Goal: Ask a question

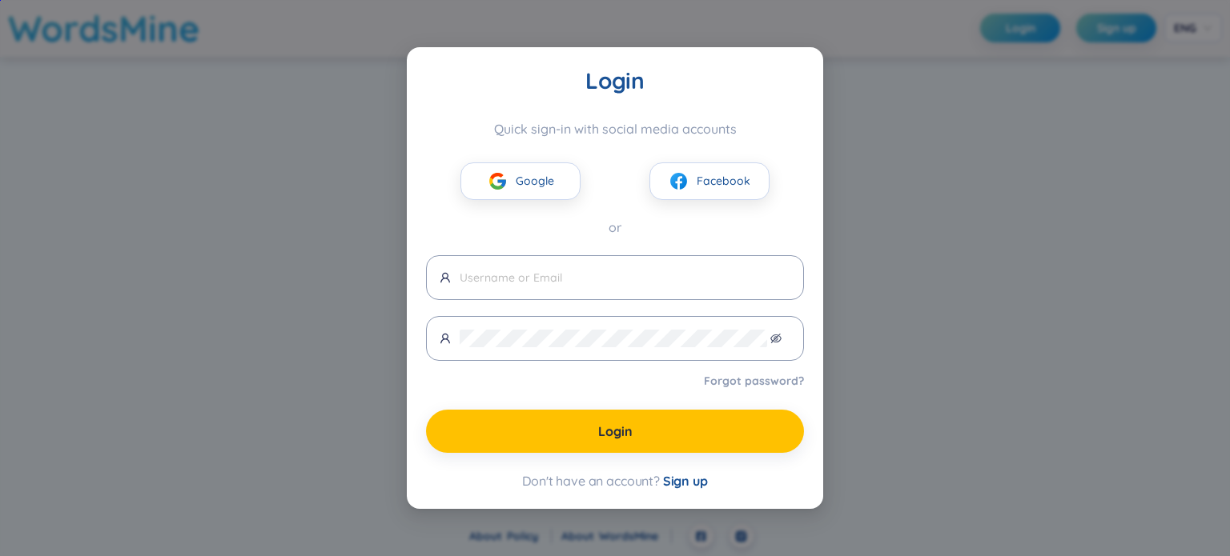
click at [954, 188] on div "Login Quick sign-in with social media accounts Google Facebook or Forgot passwo…" at bounding box center [615, 278] width 1230 height 556
click at [547, 188] on span "Google" at bounding box center [535, 181] width 38 height 18
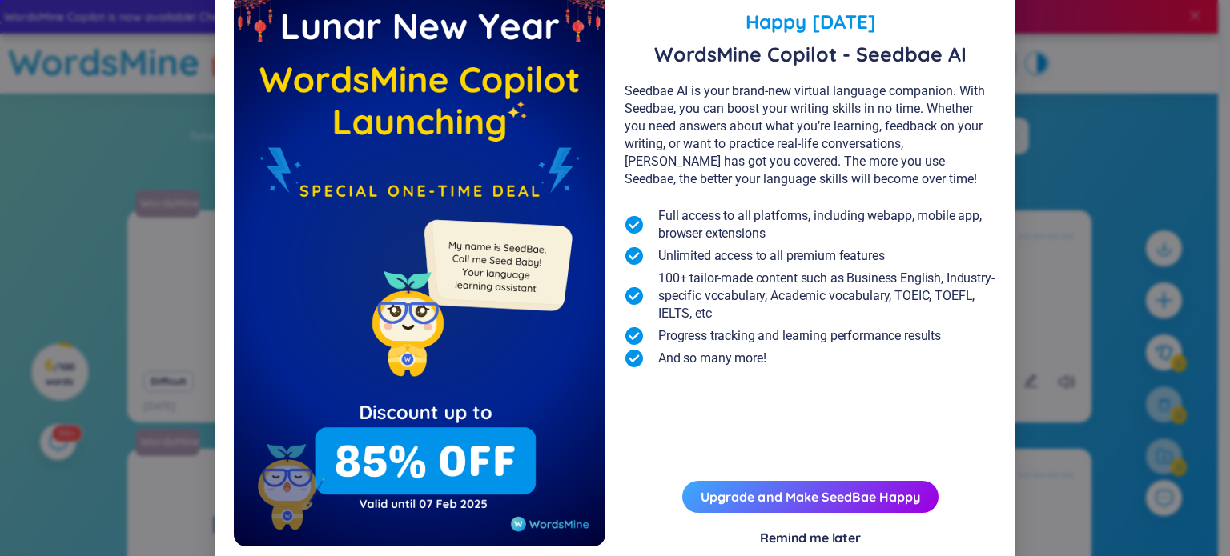
scroll to position [86, 0]
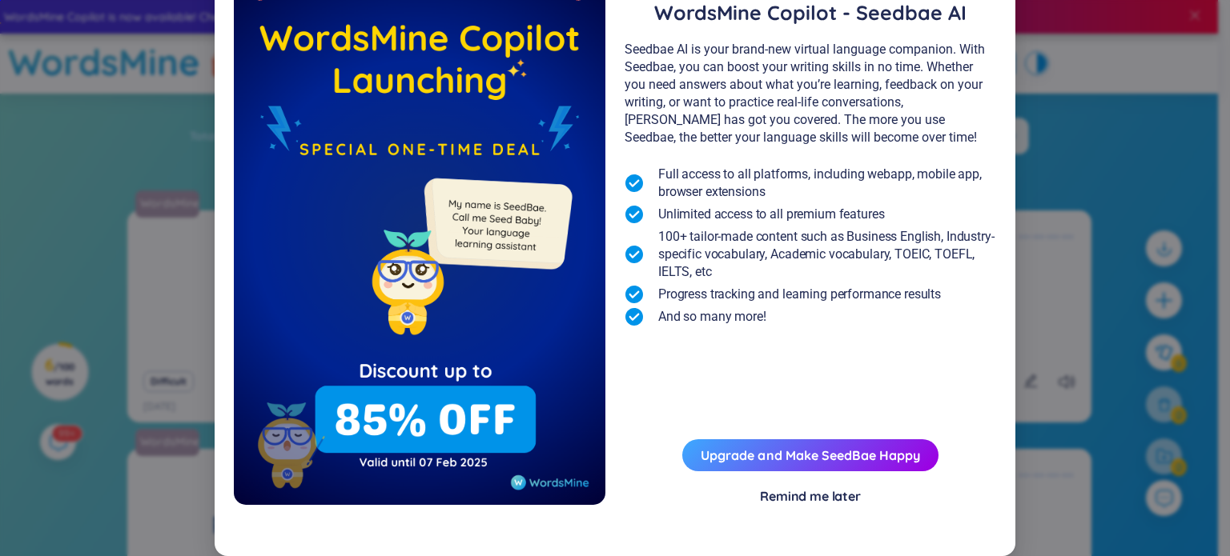
click at [816, 504] on div "Remind me later" at bounding box center [810, 497] width 101 height 18
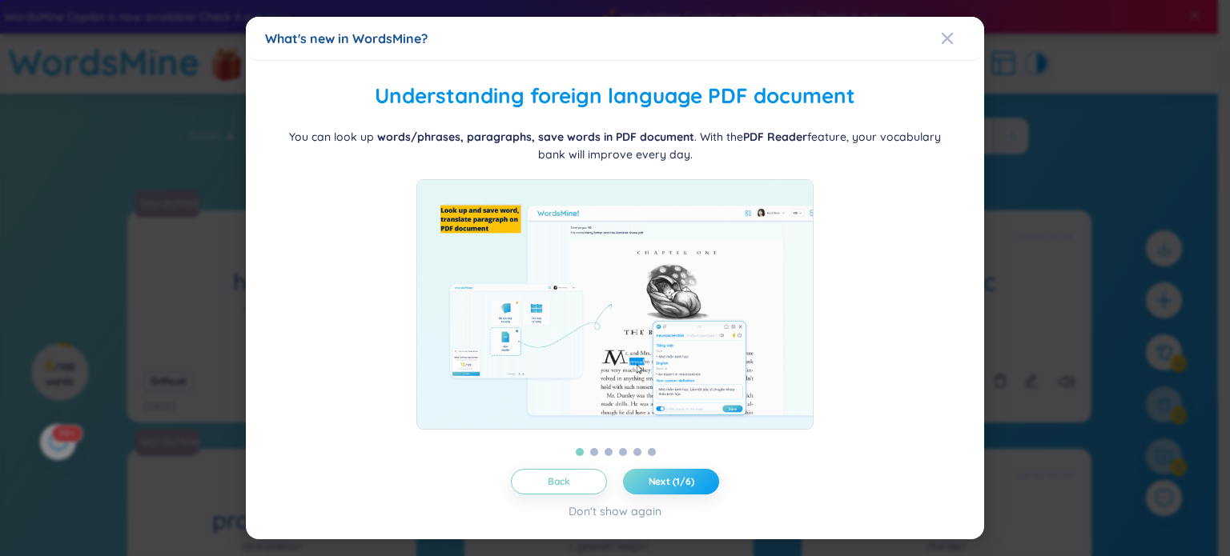
click at [656, 488] on span "Next (1/6)" at bounding box center [671, 482] width 46 height 13
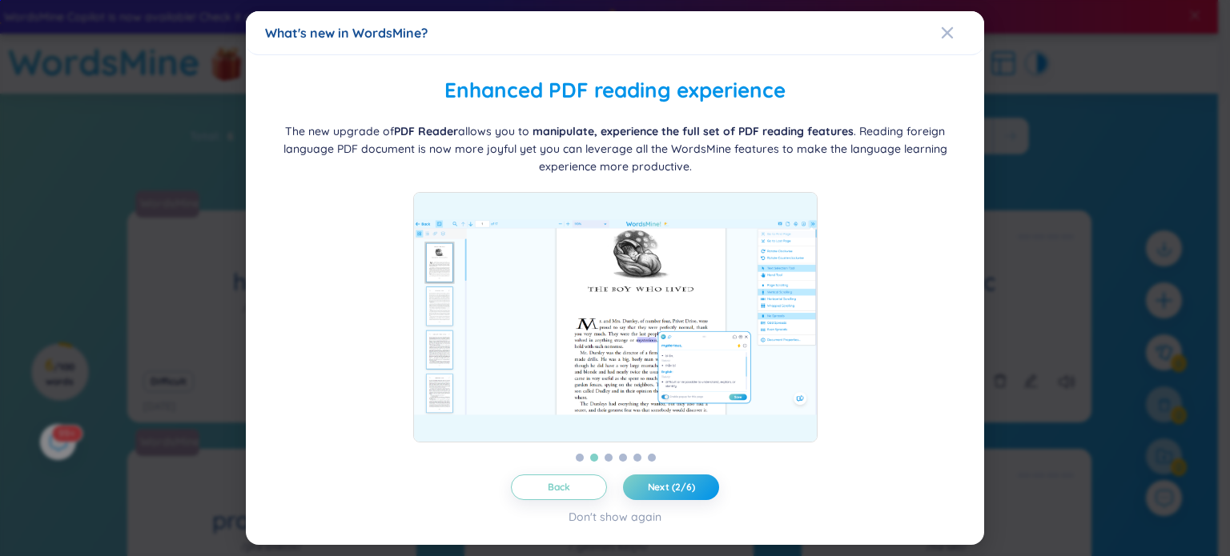
click at [682, 278] on img at bounding box center [615, 317] width 404 height 251
drag, startPoint x: 611, startPoint y: 387, endPoint x: 615, endPoint y: 419, distance: 32.3
click at [608, 387] on img at bounding box center [615, 317] width 404 height 251
click at [663, 490] on span "Next (2/6)" at bounding box center [671, 487] width 47 height 13
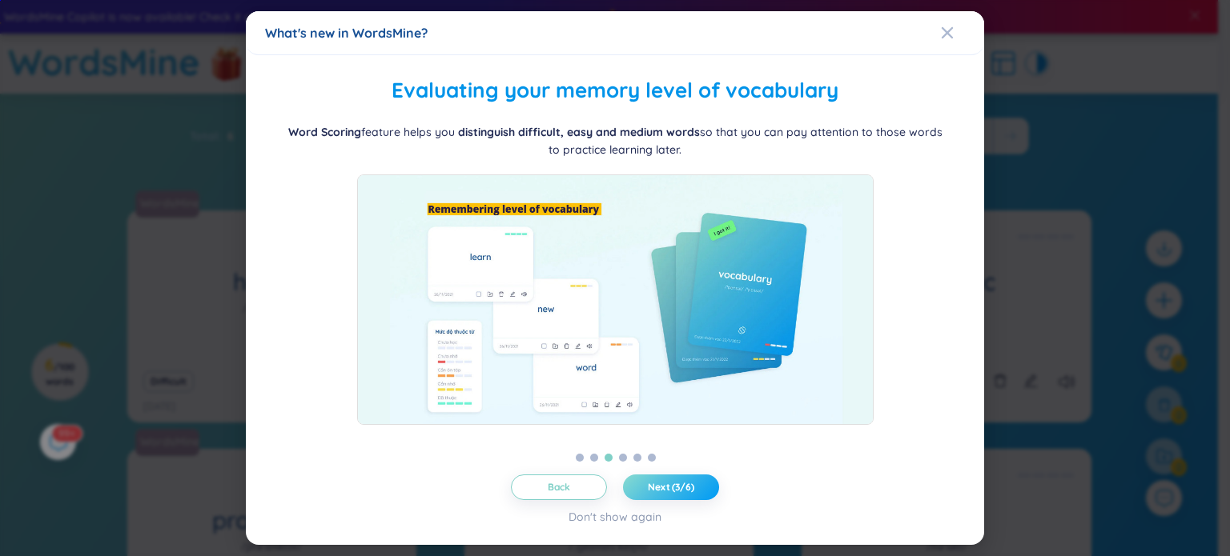
click at [663, 490] on span "Next (3/6)" at bounding box center [671, 487] width 46 height 13
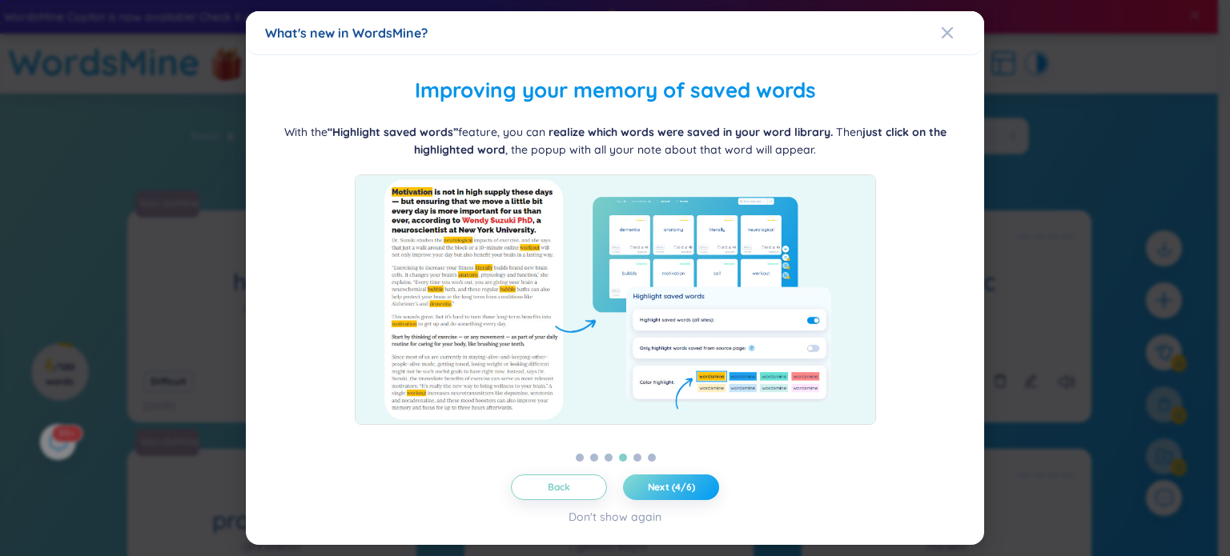
click at [663, 490] on span "Next (4/6)" at bounding box center [671, 487] width 47 height 13
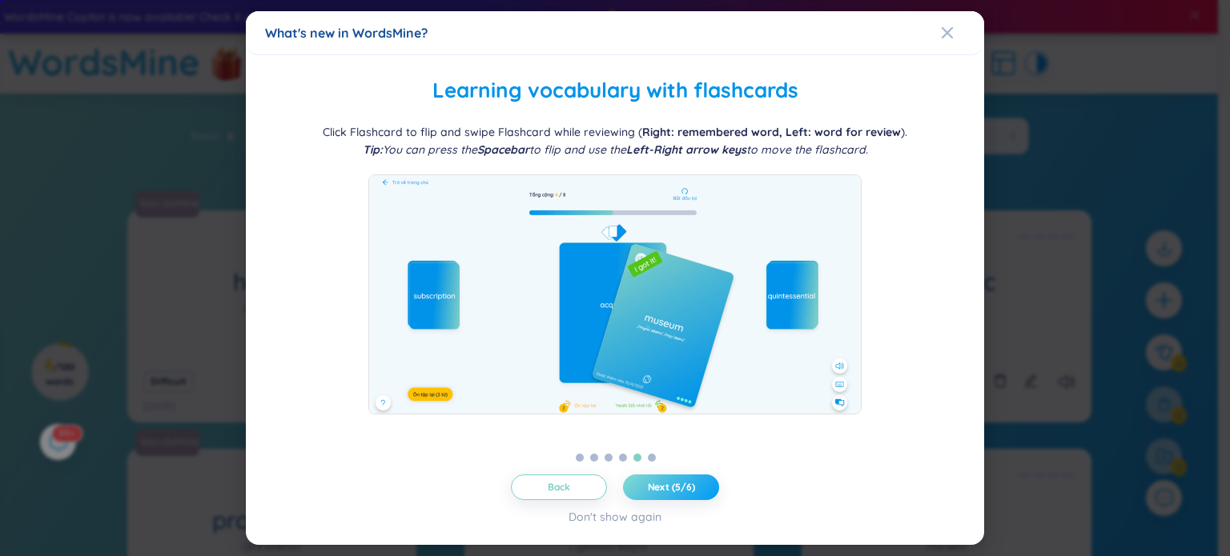
click at [663, 490] on span "Next (5/6)" at bounding box center [671, 487] width 47 height 13
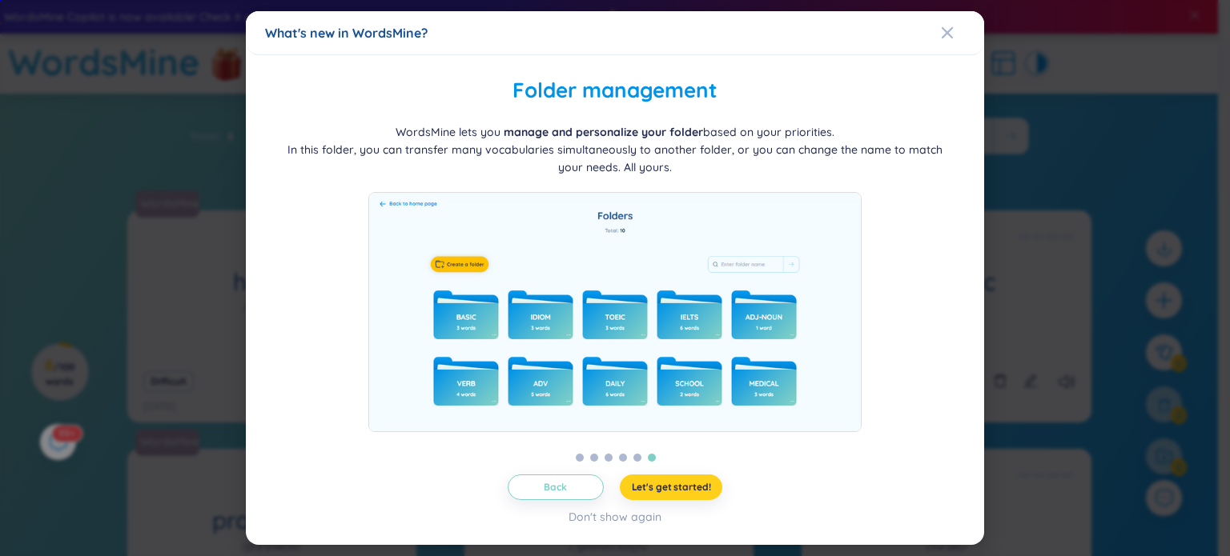
click at [662, 488] on span "Let's get started!" at bounding box center [671, 487] width 79 height 13
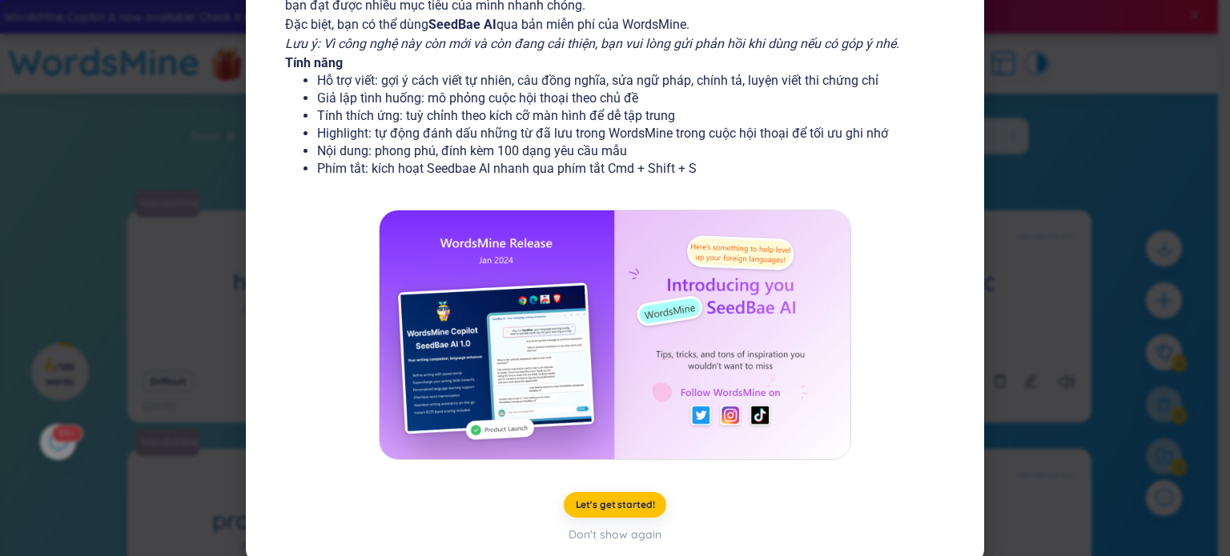
scroll to position [191, 0]
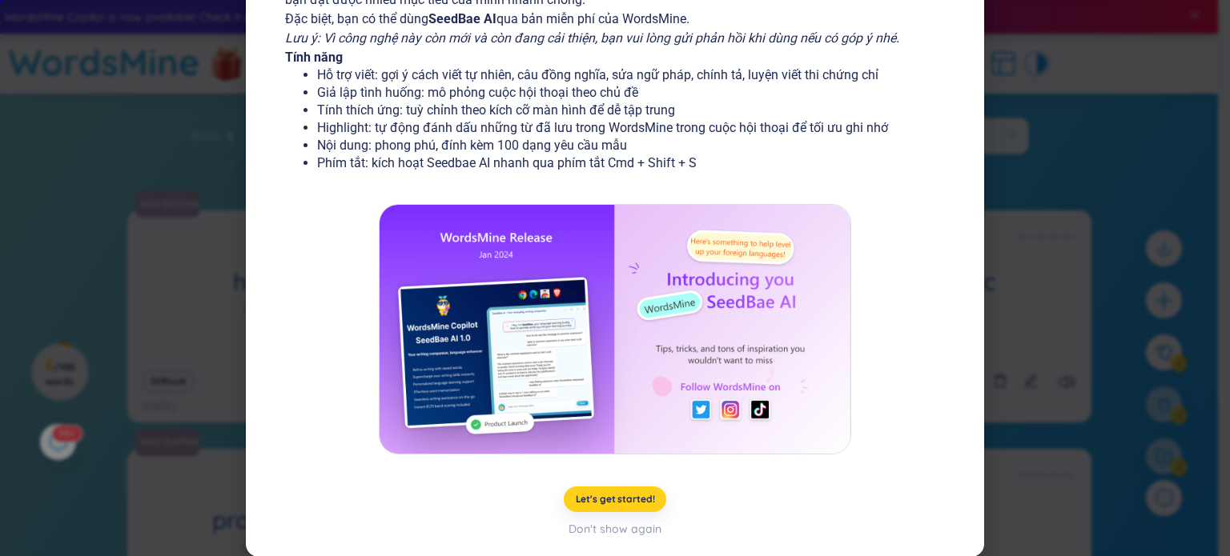
click at [604, 499] on span "Let's get started!" at bounding box center [615, 499] width 79 height 13
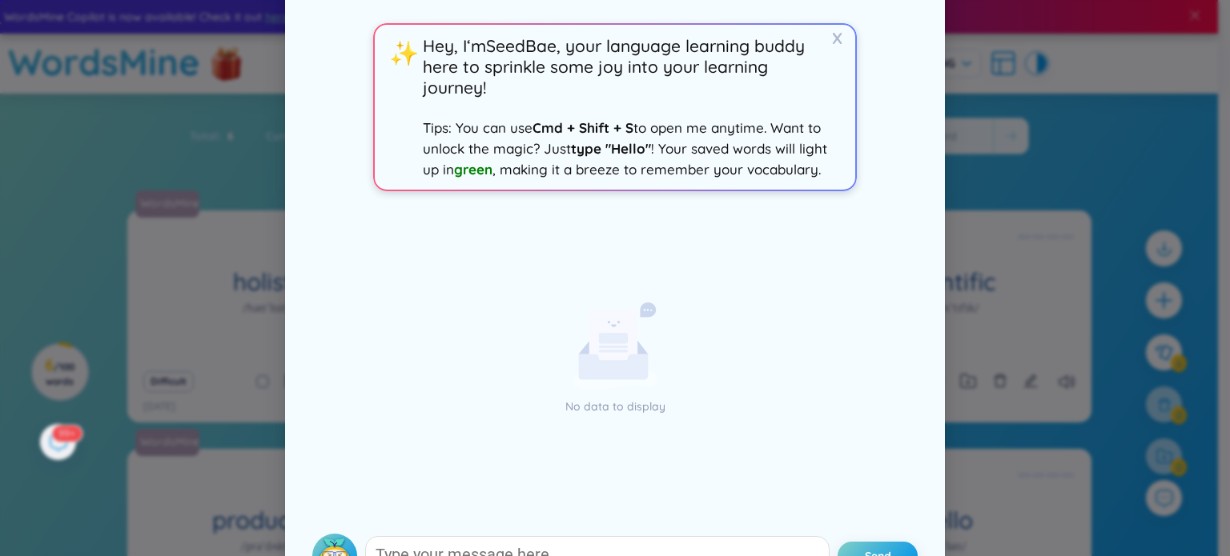
scroll to position [106, 0]
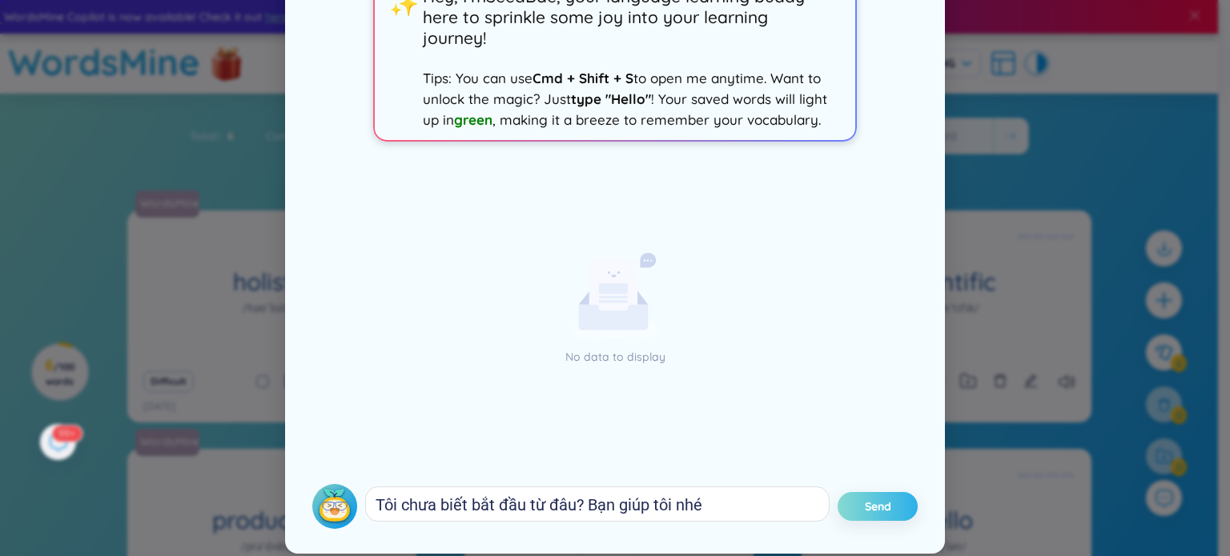
type textarea "[PERSON_NAME] biết bắt đầu từ đâu? Bạn giúp tôi nhé"
click at [905, 502] on button "Send" at bounding box center [877, 506] width 80 height 29
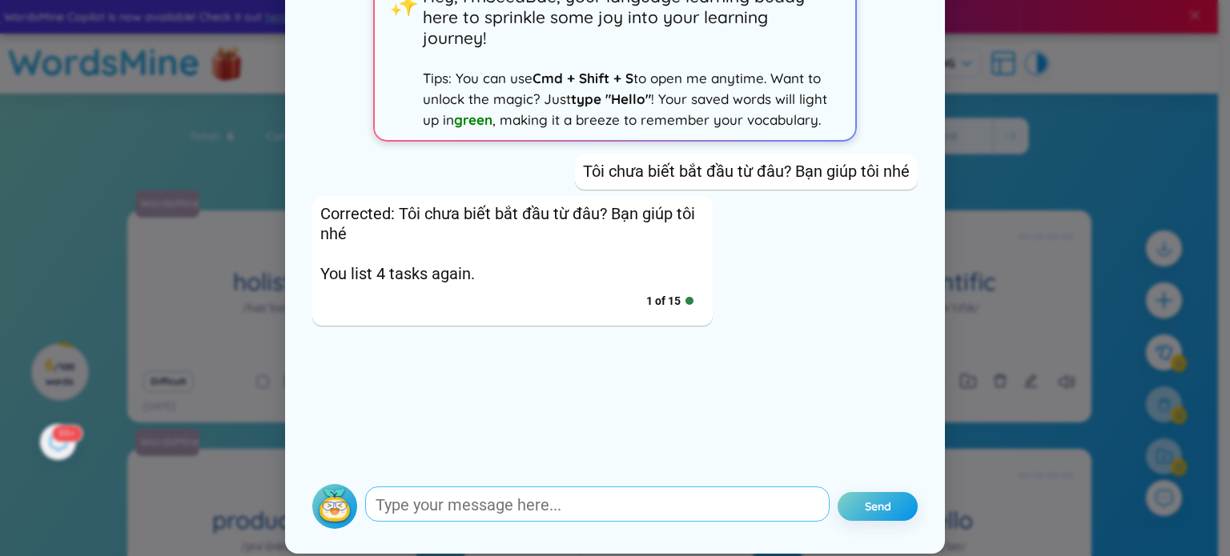
click at [837, 492] on button "Send" at bounding box center [877, 506] width 80 height 29
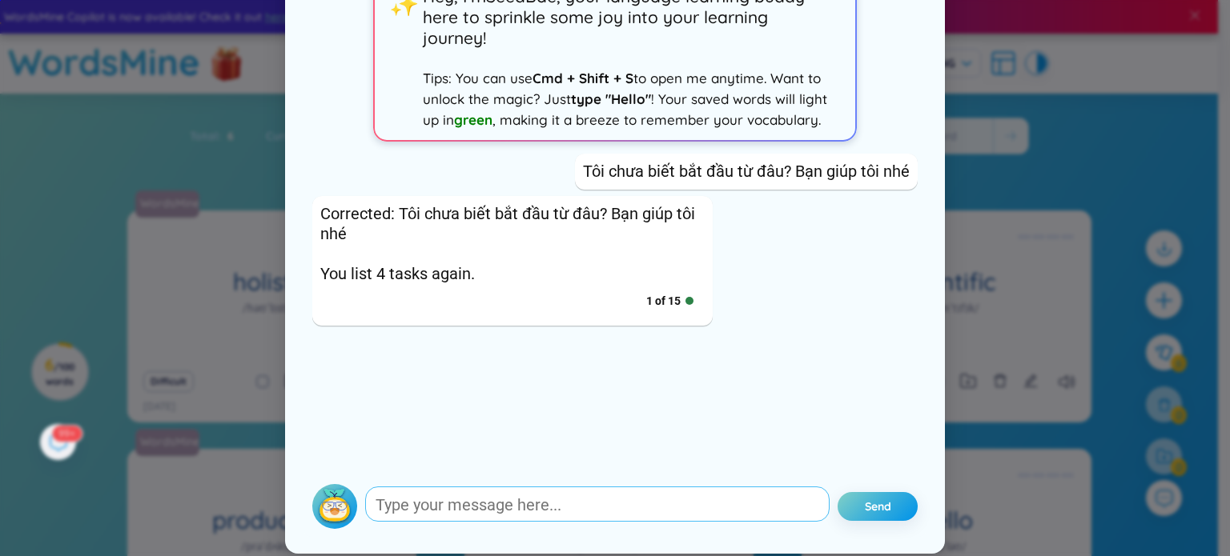
click at [837, 492] on button "Send" at bounding box center [877, 506] width 80 height 29
click at [502, 497] on textarea "To enrich screen reader interactions, please activate Accessibility in Grammarl…" at bounding box center [597, 504] width 464 height 35
type textarea "Y"
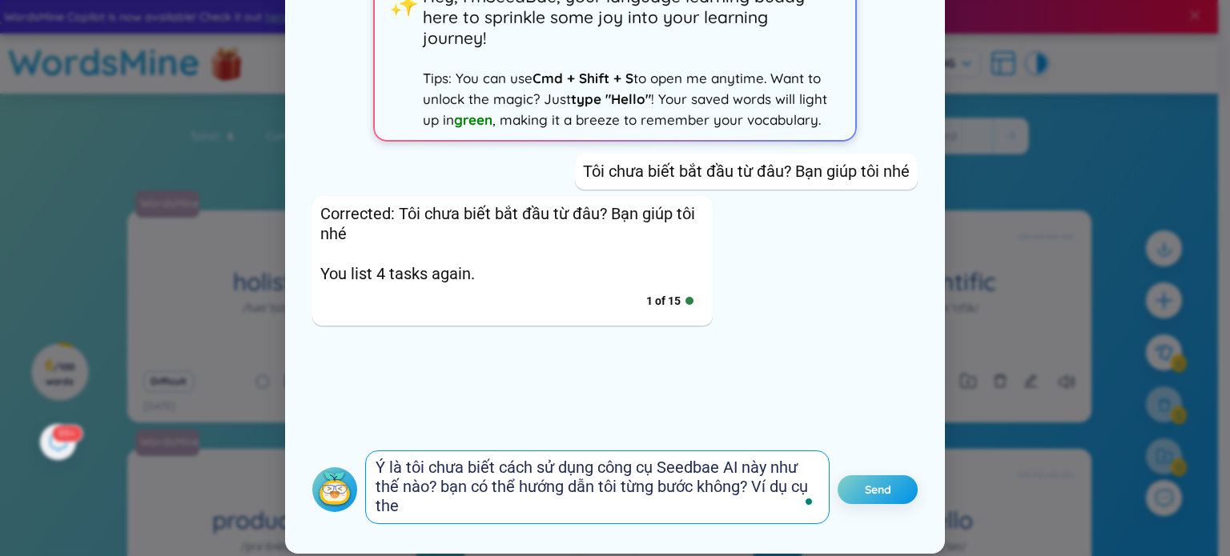
scroll to position [0, 0]
type textarea "Ý là [PERSON_NAME] [PERSON_NAME] sử [PERSON_NAME] cụ Seedbae AI [PERSON_NAME] t…"
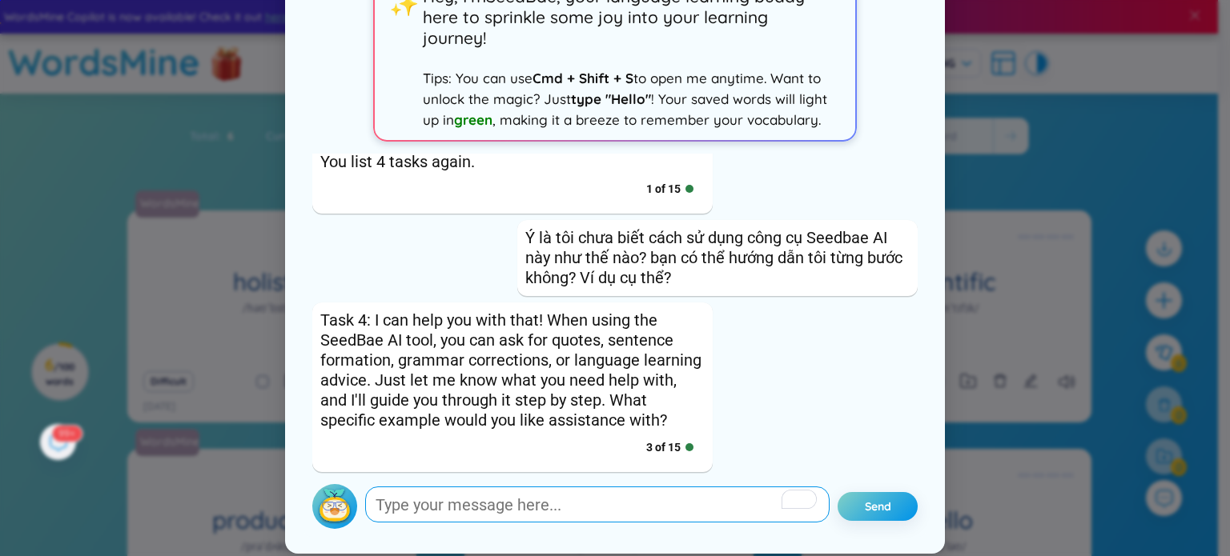
scroll to position [111, 0]
type textarea "T"
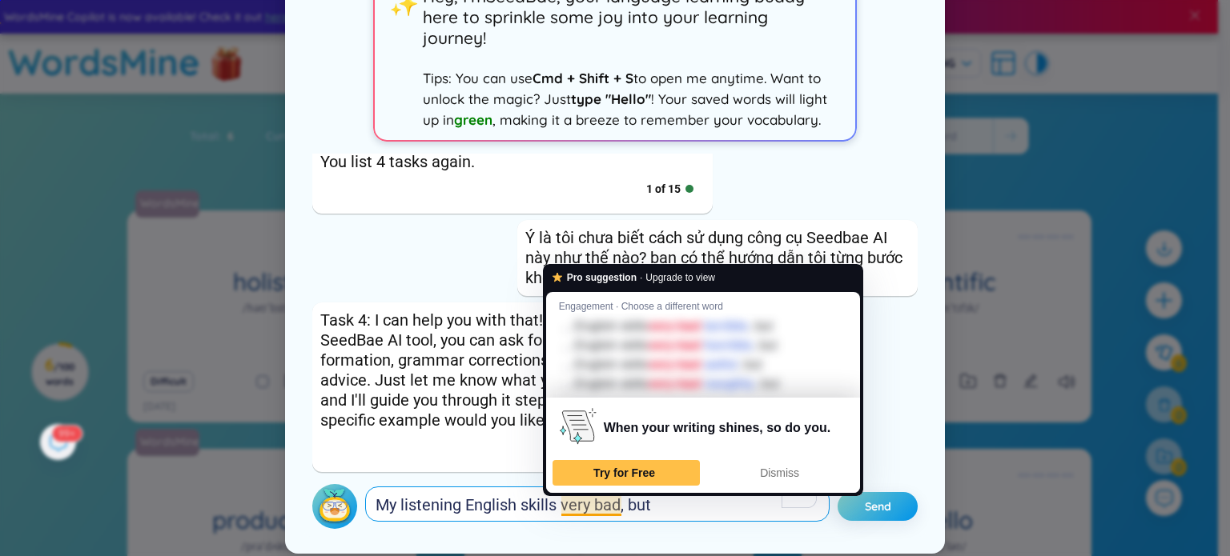
click at [591, 502] on textarea "My listening English skills very bad, but" at bounding box center [597, 504] width 464 height 35
click at [630, 379] on div at bounding box center [703, 355] width 295 height 85
click at [640, 472] on span "Try for Free" at bounding box center [624, 473] width 62 height 13
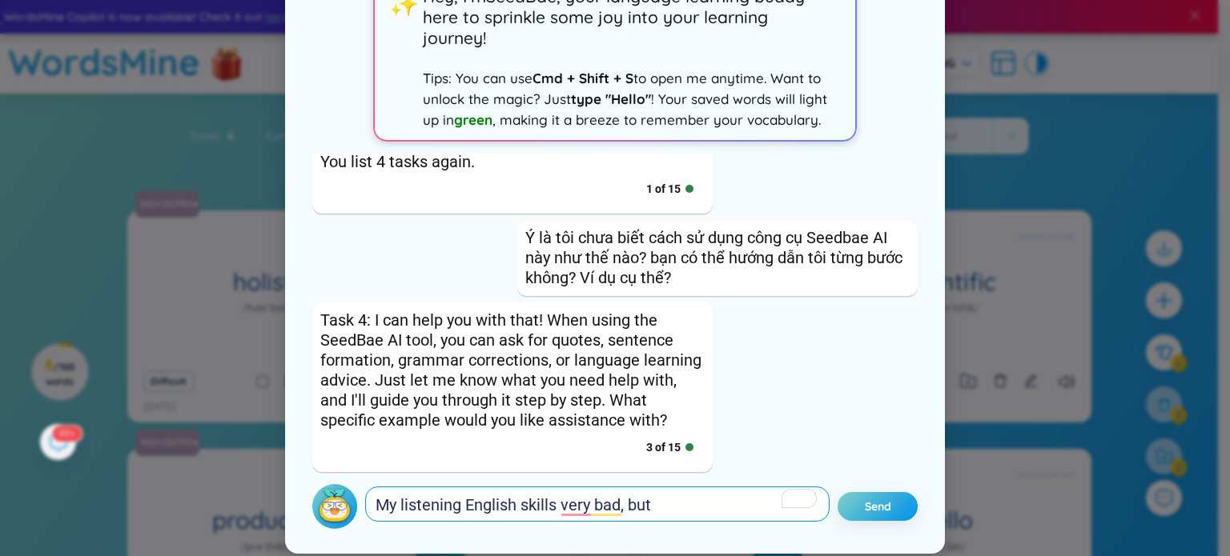
click at [657, 510] on textarea "My listening English skills very bad, but" at bounding box center [597, 504] width 464 height 35
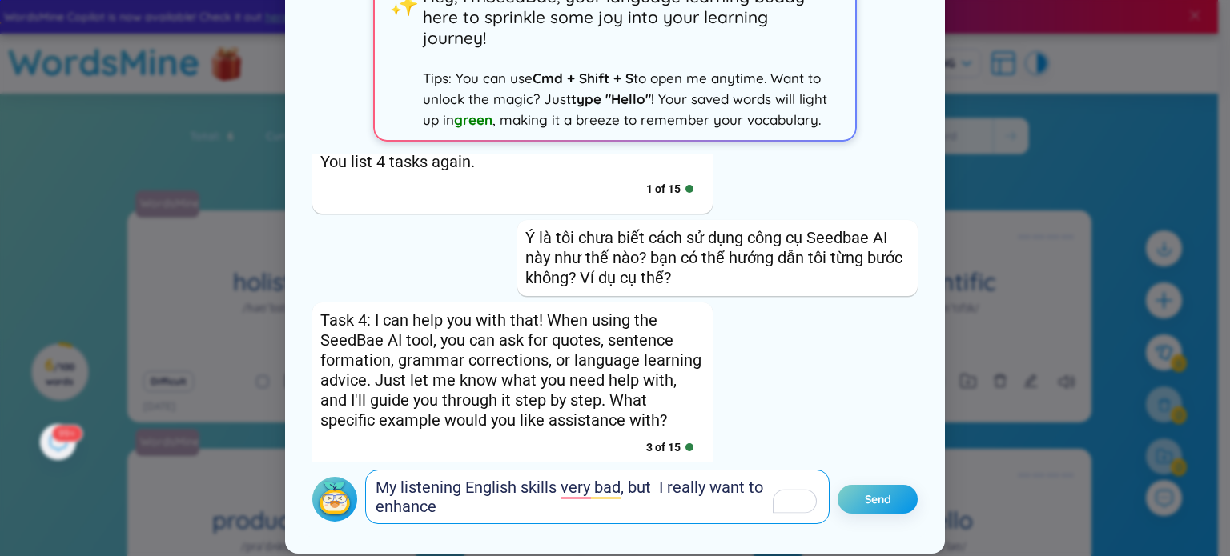
scroll to position [126, 0]
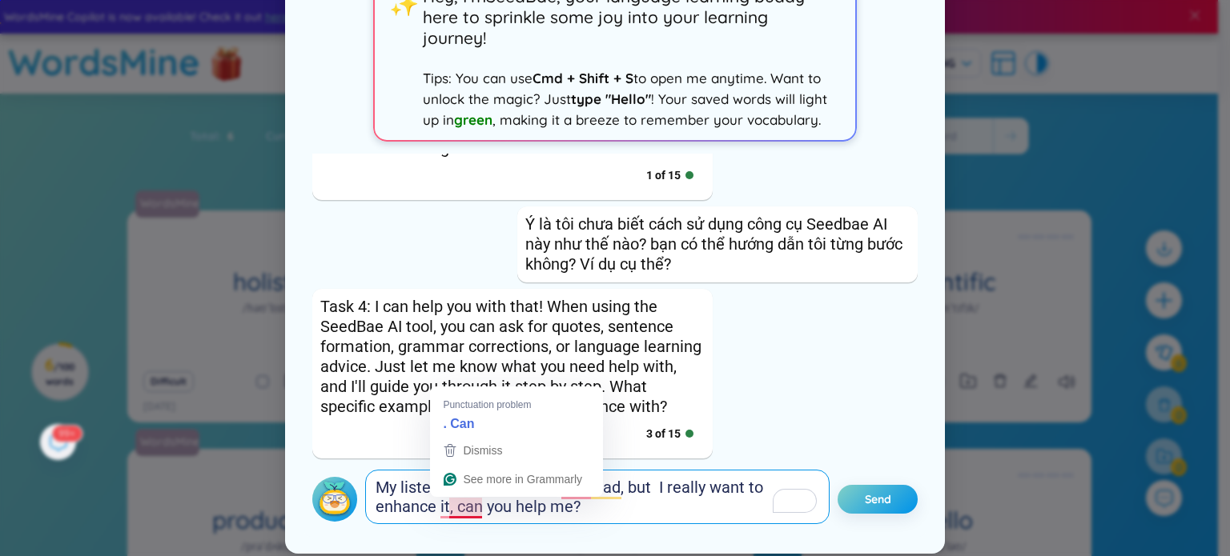
click at [448, 508] on textarea "My listening English skills very bad, but I really want to enhance it, can you …" at bounding box center [597, 497] width 464 height 54
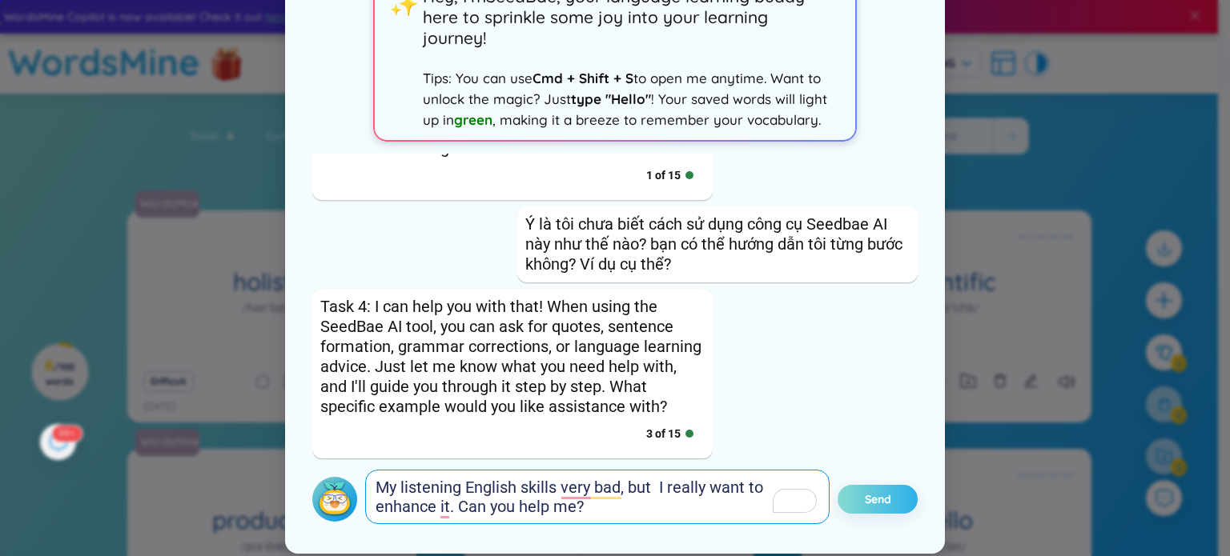
type textarea "My listening English skills very bad, but I really want to enhance it. Can you …"
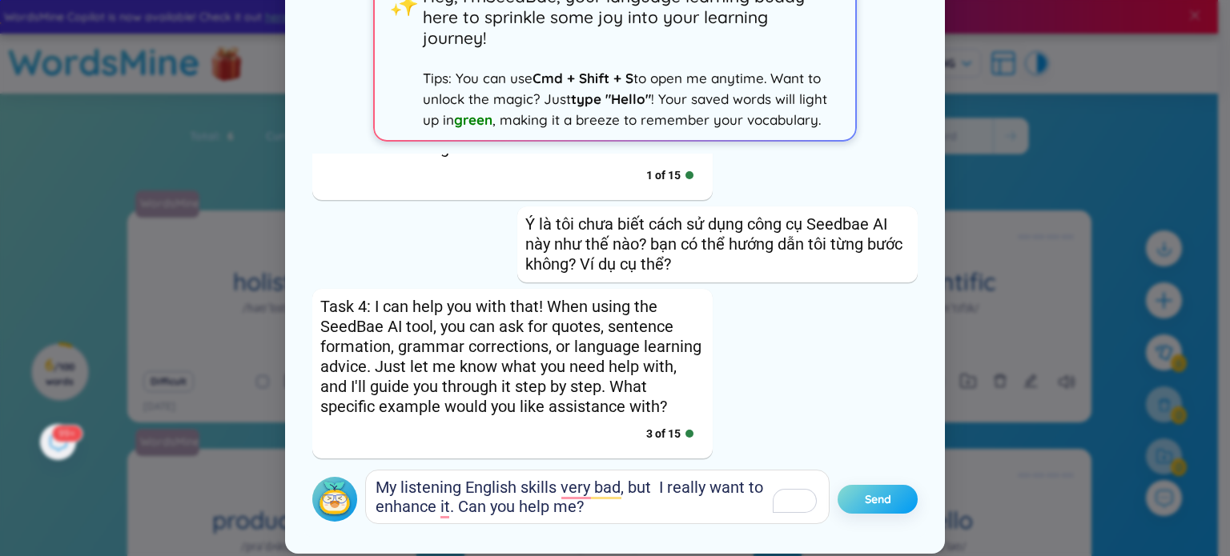
click at [868, 504] on span "Send" at bounding box center [878, 500] width 26 height 16
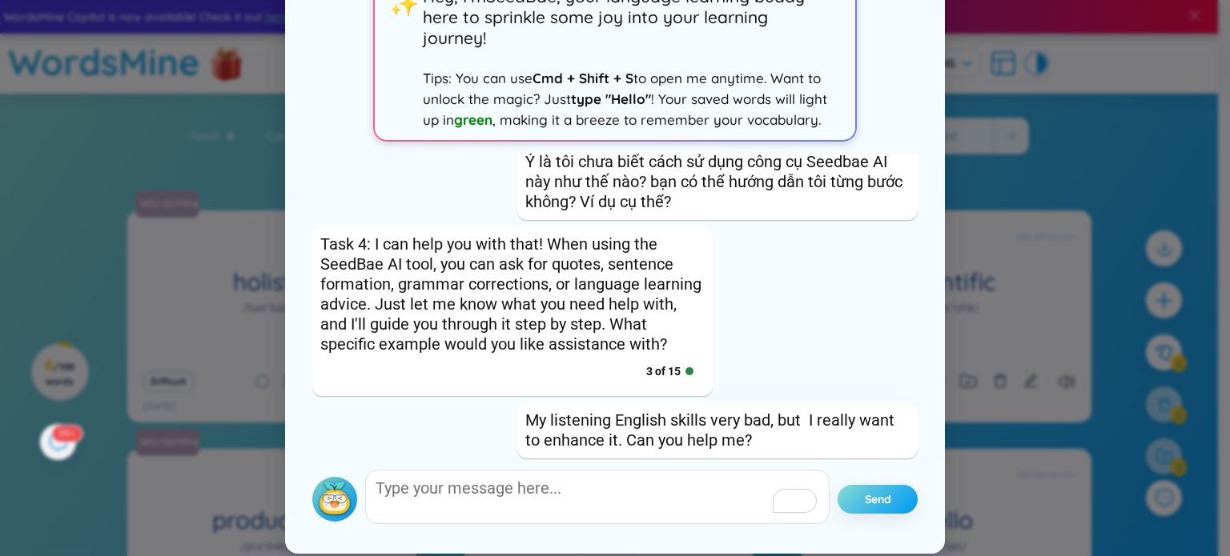
scroll to position [324, 0]
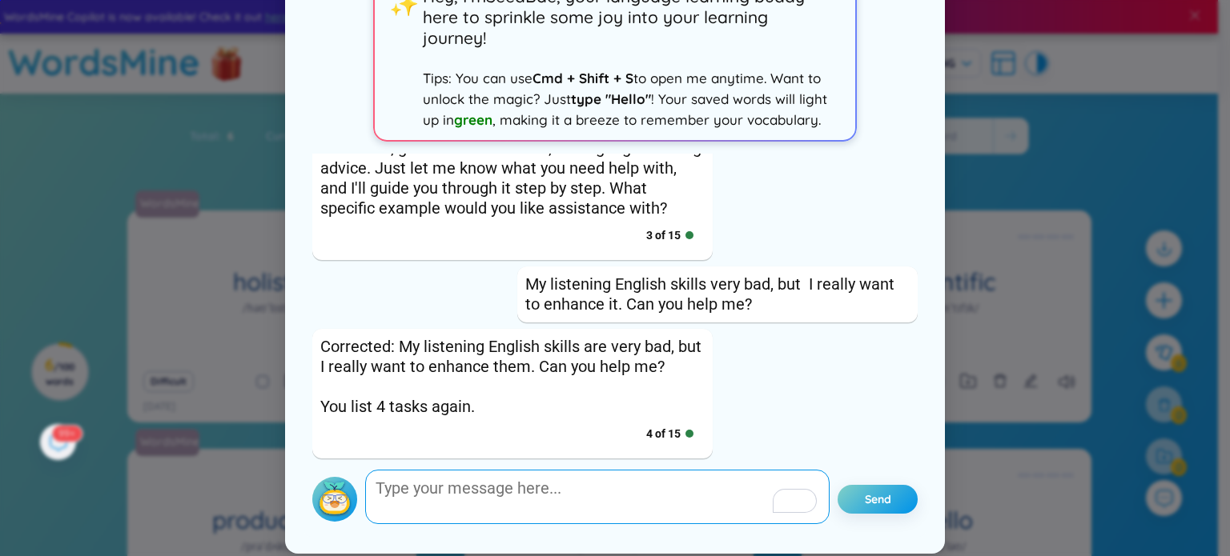
click at [498, 490] on textarea "To enrich screen reader interactions, please activate Accessibility in Grammarl…" at bounding box center [597, 497] width 464 height 54
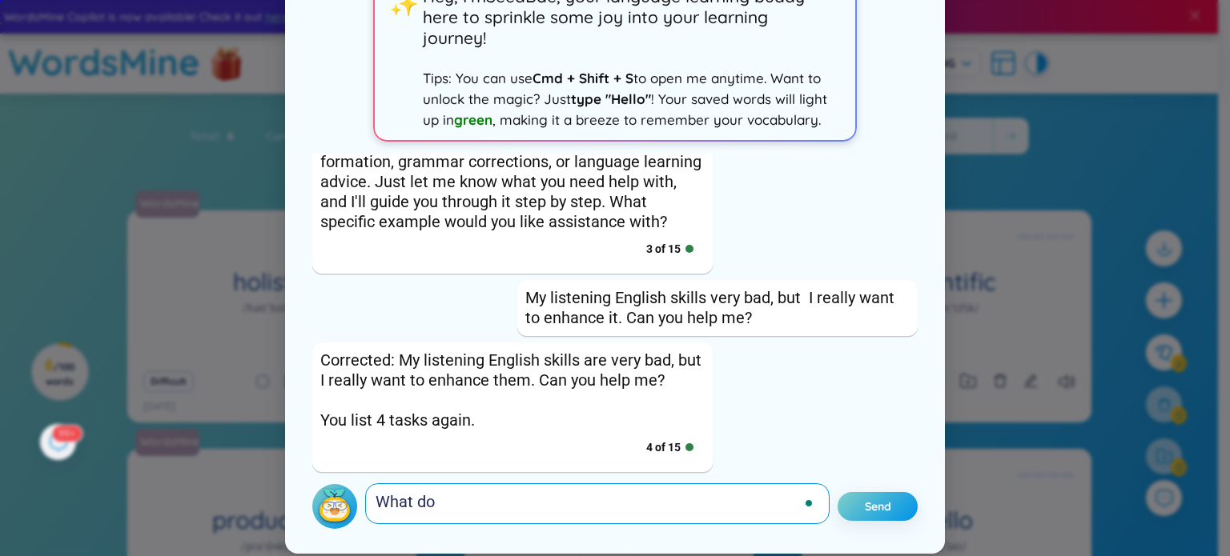
scroll to position [311, 0]
click at [0, 0] on span "by" at bounding box center [0, 0] width 0 height 0
click at [456, 500] on textarea "What do you mean by 4 tasks?" at bounding box center [597, 504] width 464 height 35
type textarea "What does it mean by 4 tasks?"
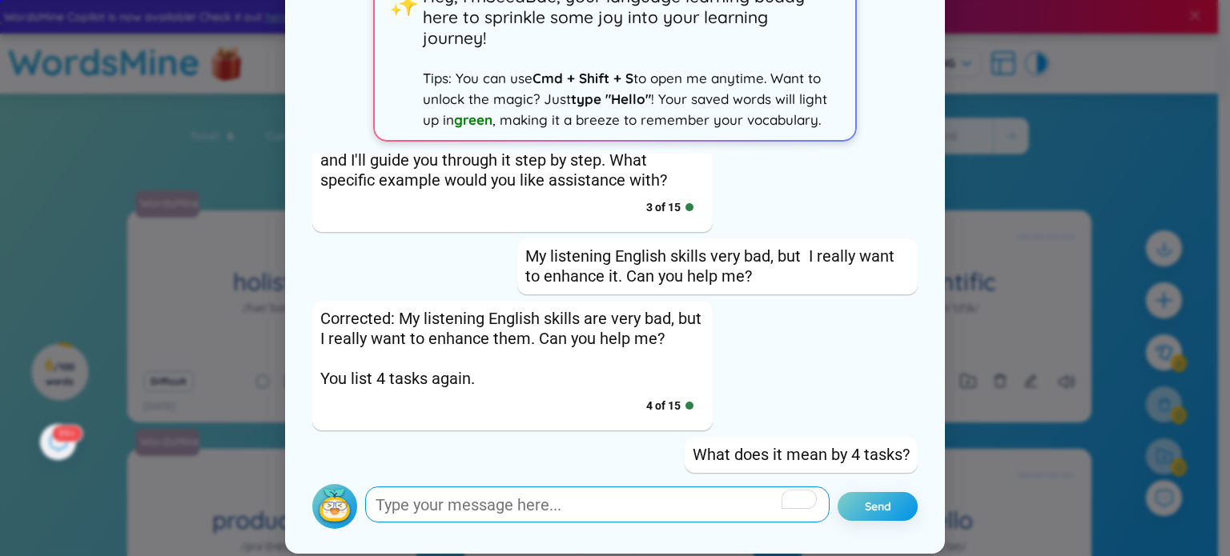
scroll to position [608, 0]
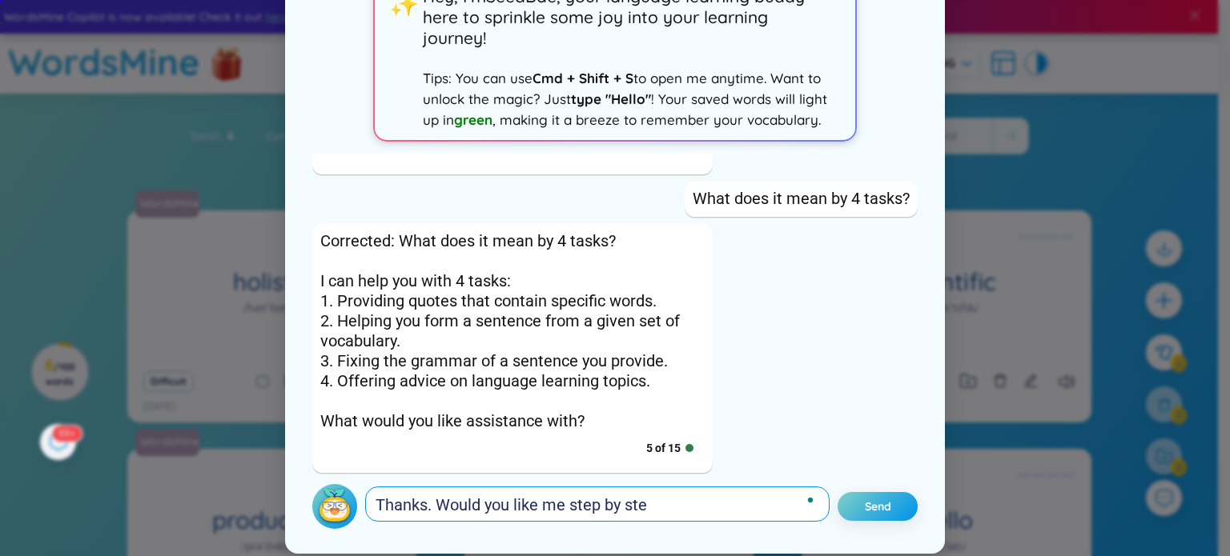
type textarea "Thanks. Would you like me step by step"
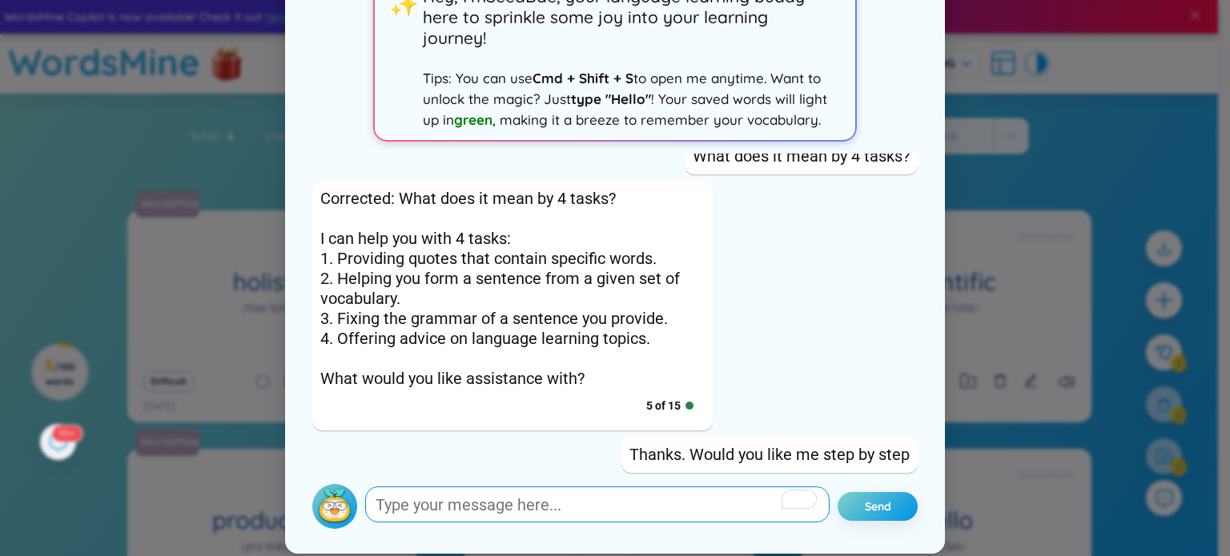
scroll to position [767, 0]
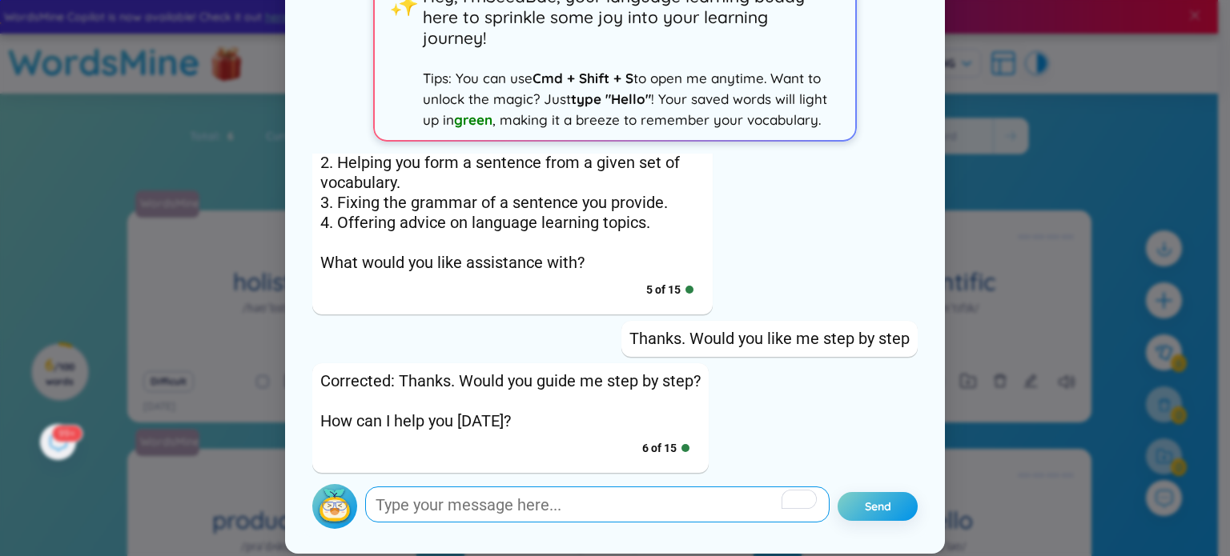
type textarea "C"
type textarea "Exactly! I really want to learn right now!"
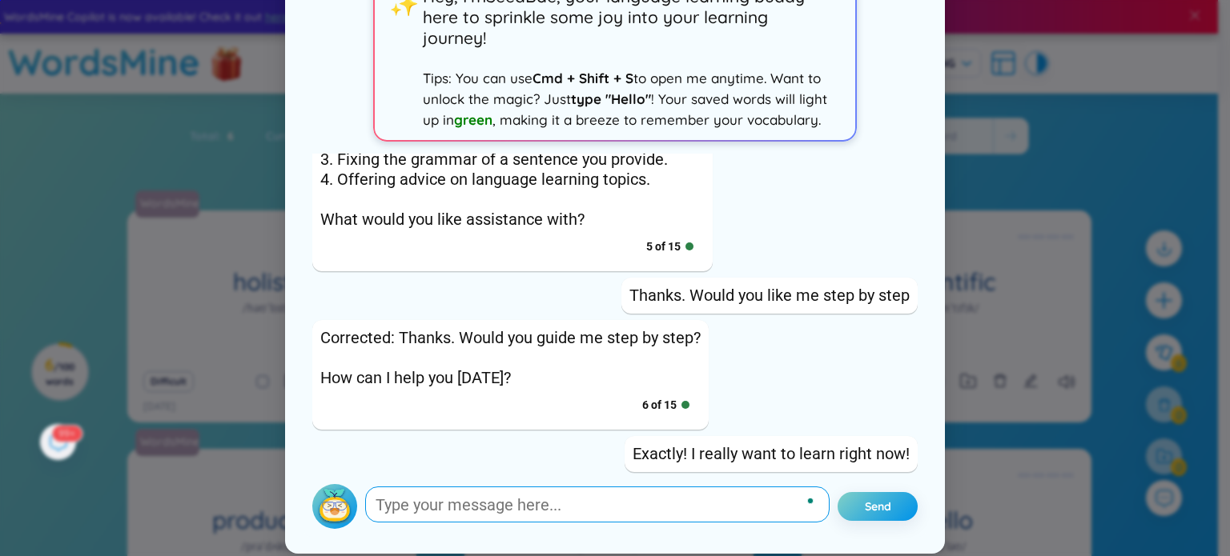
scroll to position [925, 0]
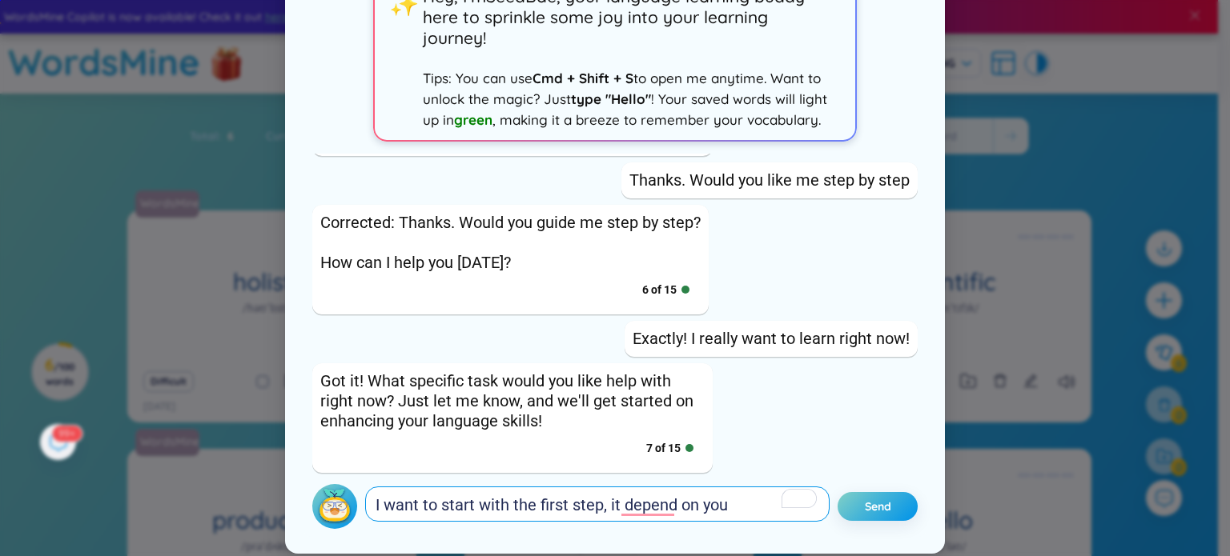
click at [0, 0] on span "step;" at bounding box center [0, 0] width 0 height 0
click at [730, 500] on textarea "I want to start with the first step; it depends on you" at bounding box center [597, 504] width 464 height 35
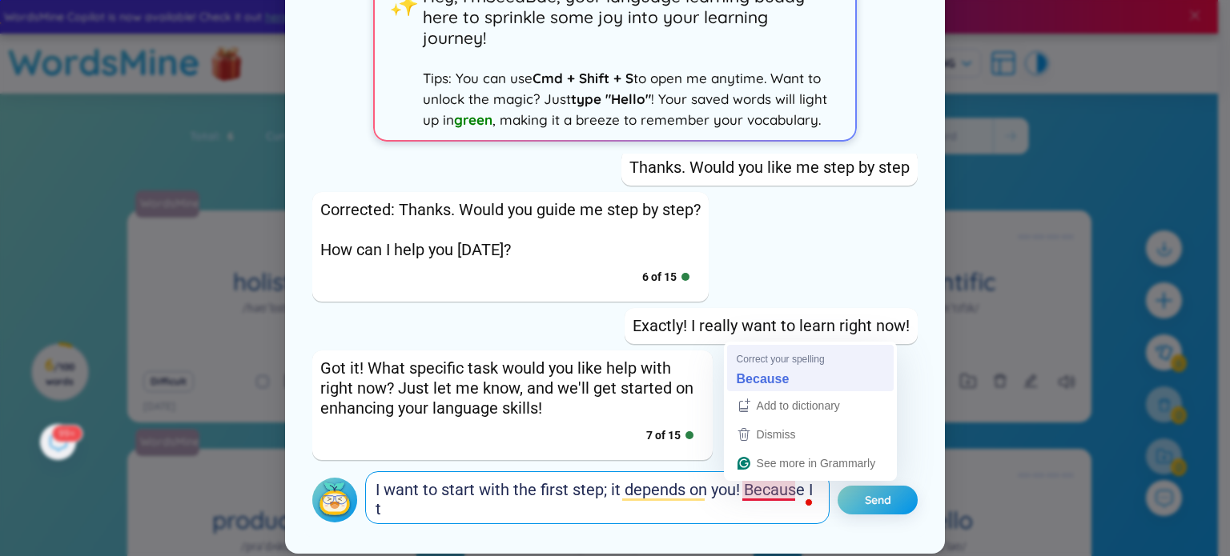
scroll to position [940, 0]
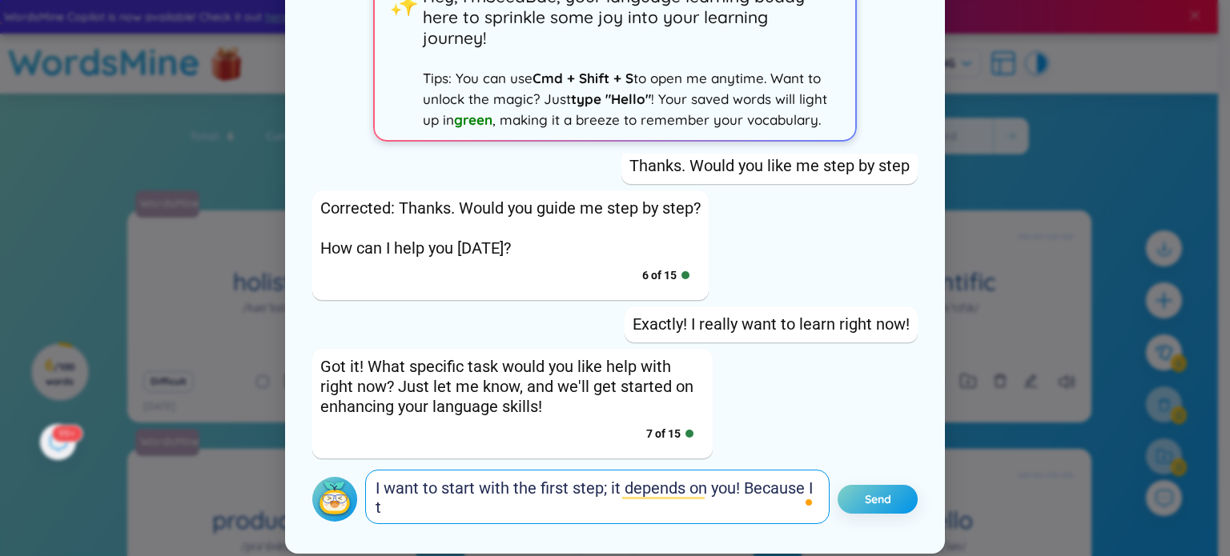
click at [387, 510] on textarea "I want to start with the first step; it depends on you! Because I t" at bounding box center [597, 497] width 464 height 54
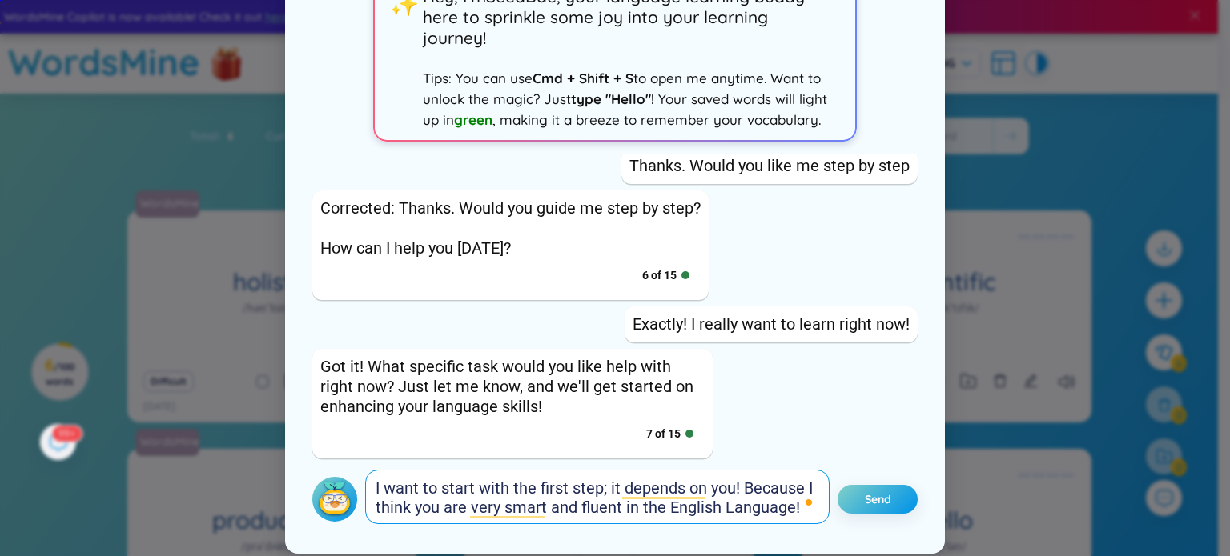
click at [0, 0] on span "language!" at bounding box center [0, 0] width 0 height 0
type textarea "I want to start with the first step; it depends on you! Because I think you are…"
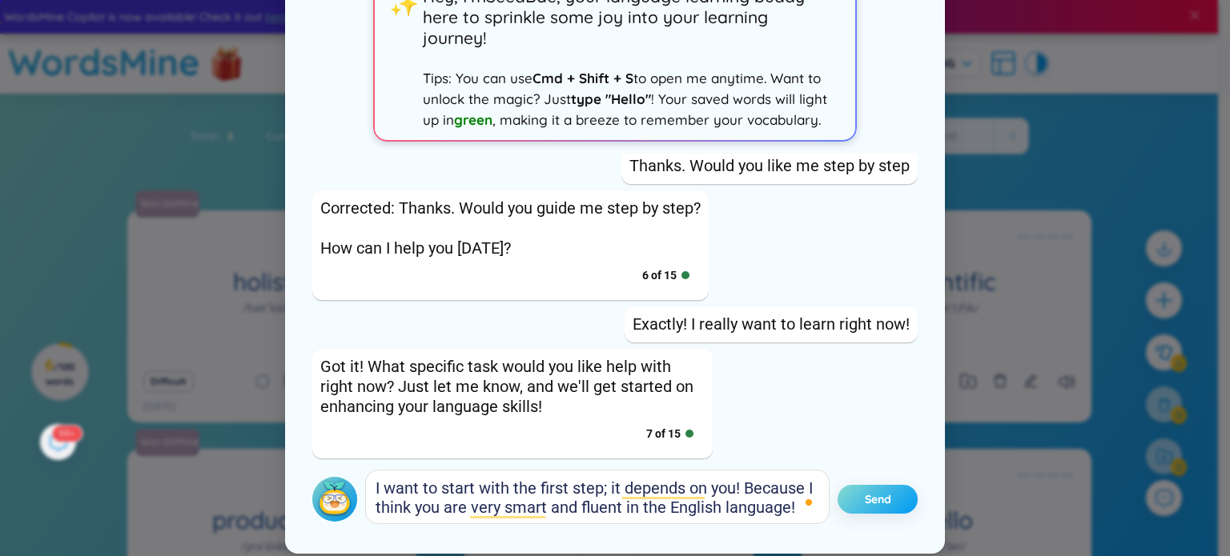
click at [857, 509] on button "Send" at bounding box center [877, 499] width 80 height 29
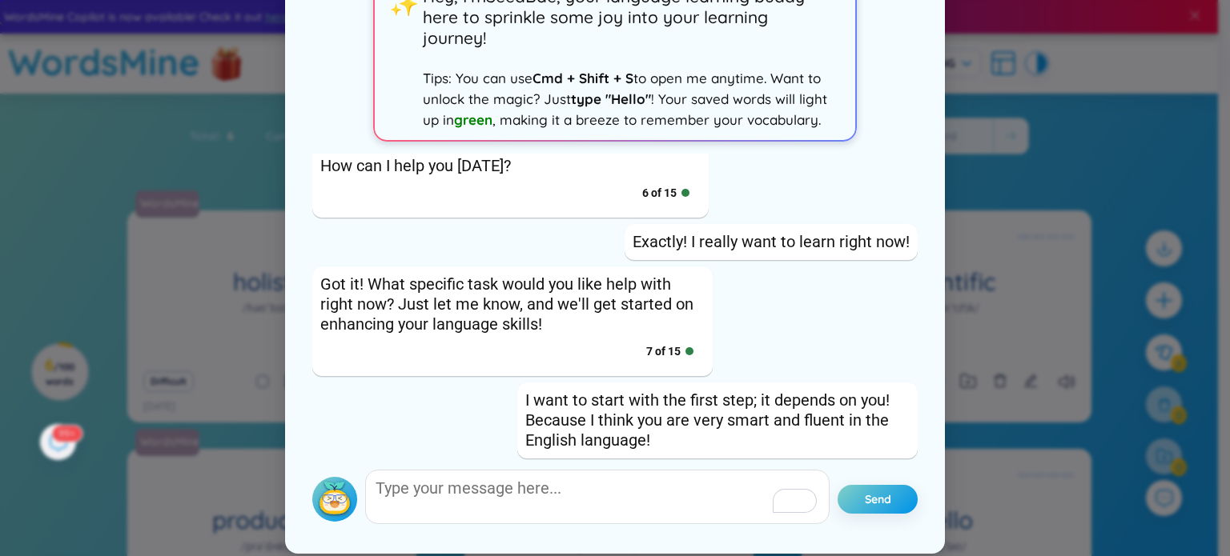
scroll to position [1178, 0]
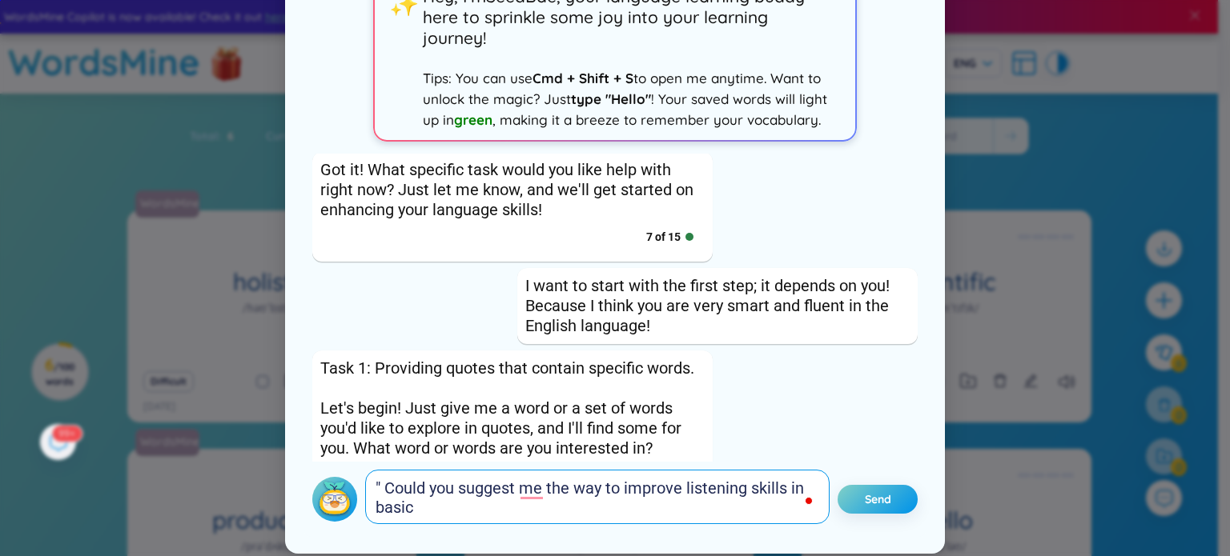
scroll to position [1178, 0]
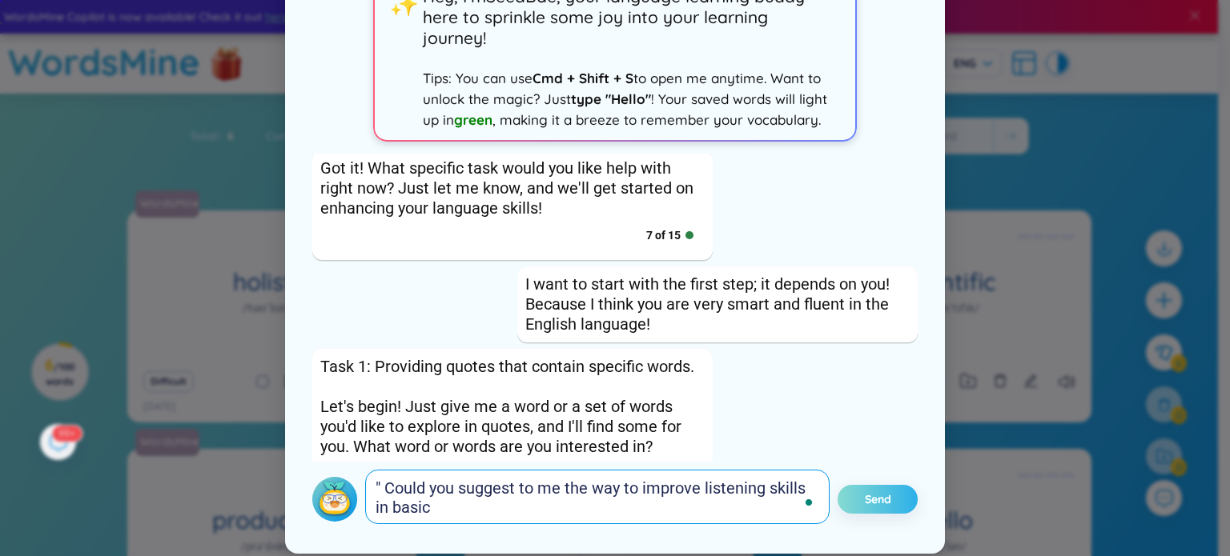
type textarea "" Could you suggest to me the way to improve listening skills in basic"
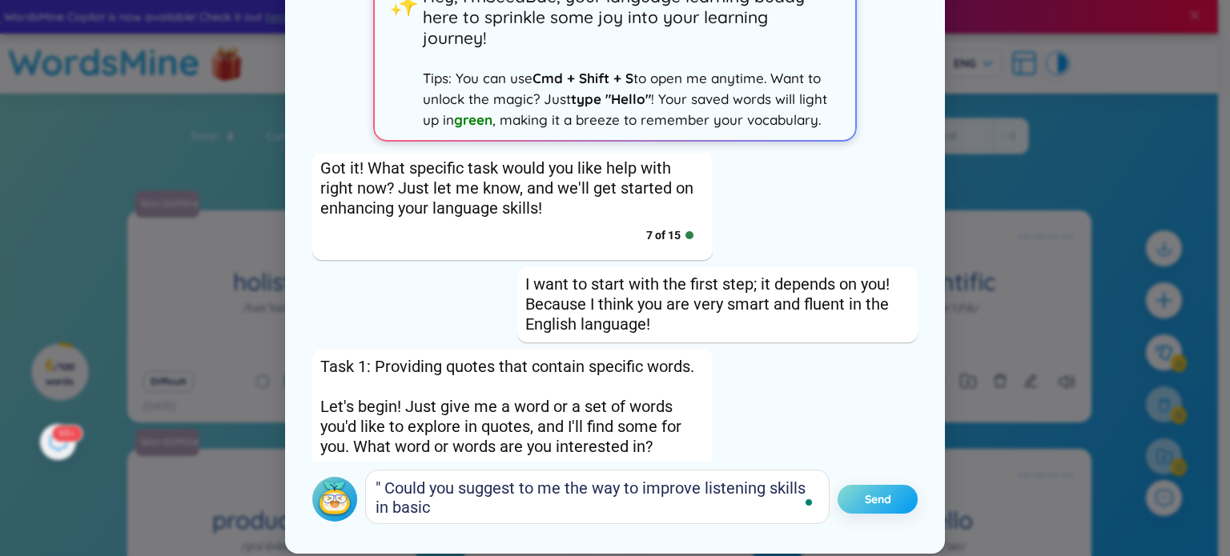
click at [874, 496] on span "Send" at bounding box center [878, 500] width 26 height 16
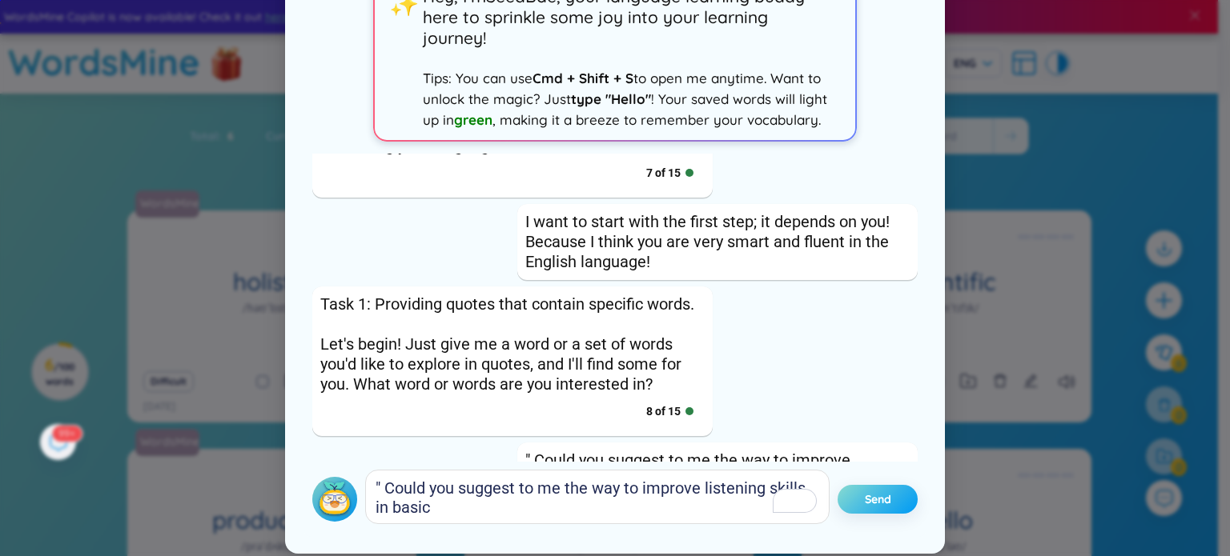
scroll to position [1497, 0]
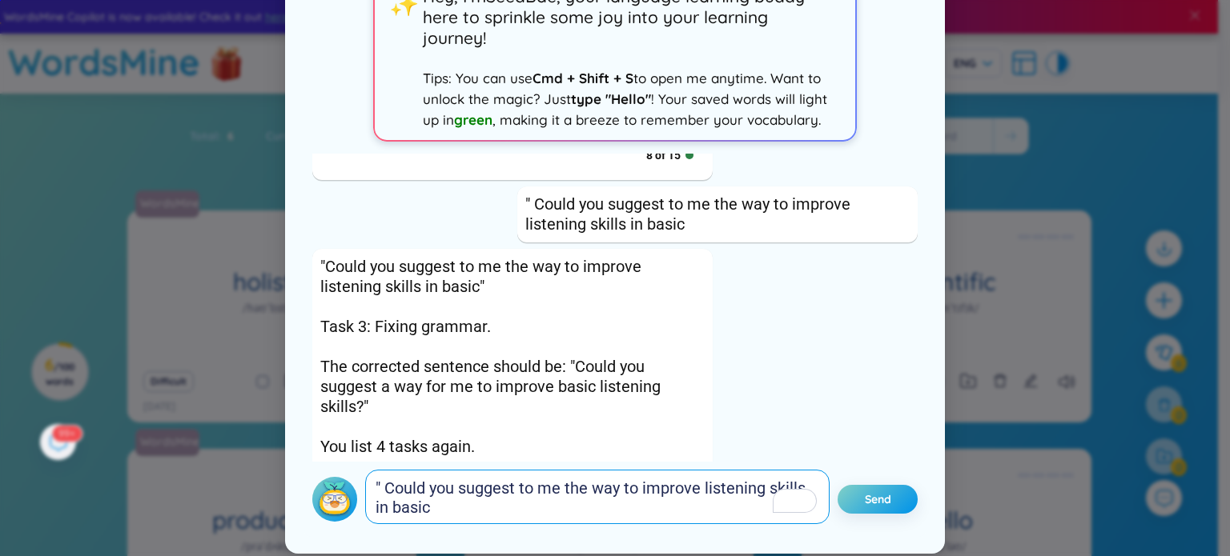
click at [533, 485] on textarea "" Could you suggest to me the way to improve listening skills in basic" at bounding box center [597, 497] width 464 height 54
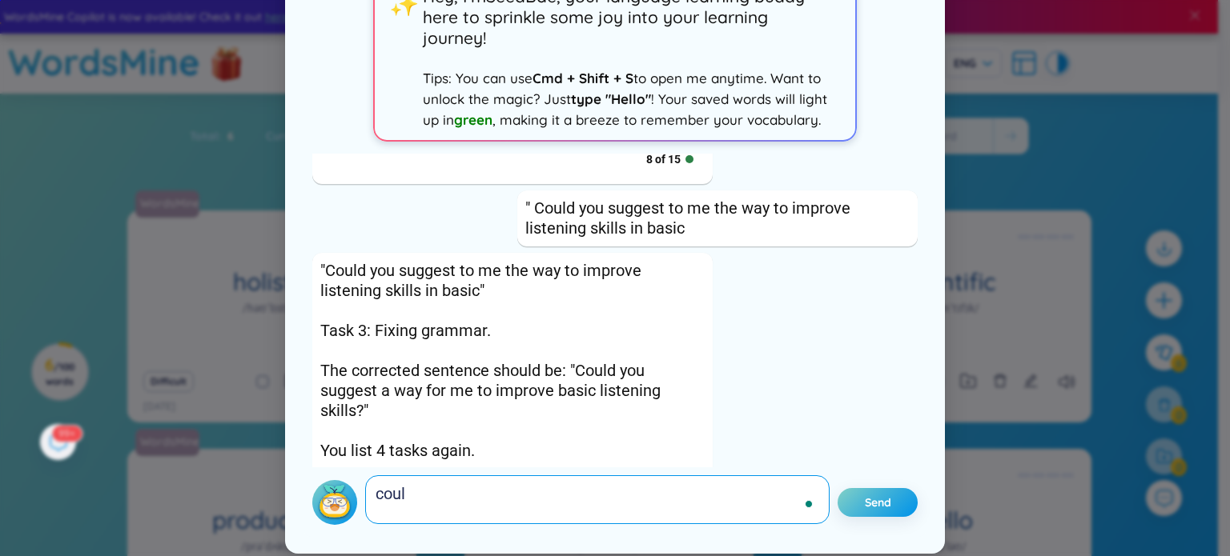
scroll to position [1491, 0]
drag, startPoint x: 369, startPoint y: 497, endPoint x: 430, endPoint y: 492, distance: 61.1
click at [430, 492] on textarea "coul" at bounding box center [597, 500] width 464 height 49
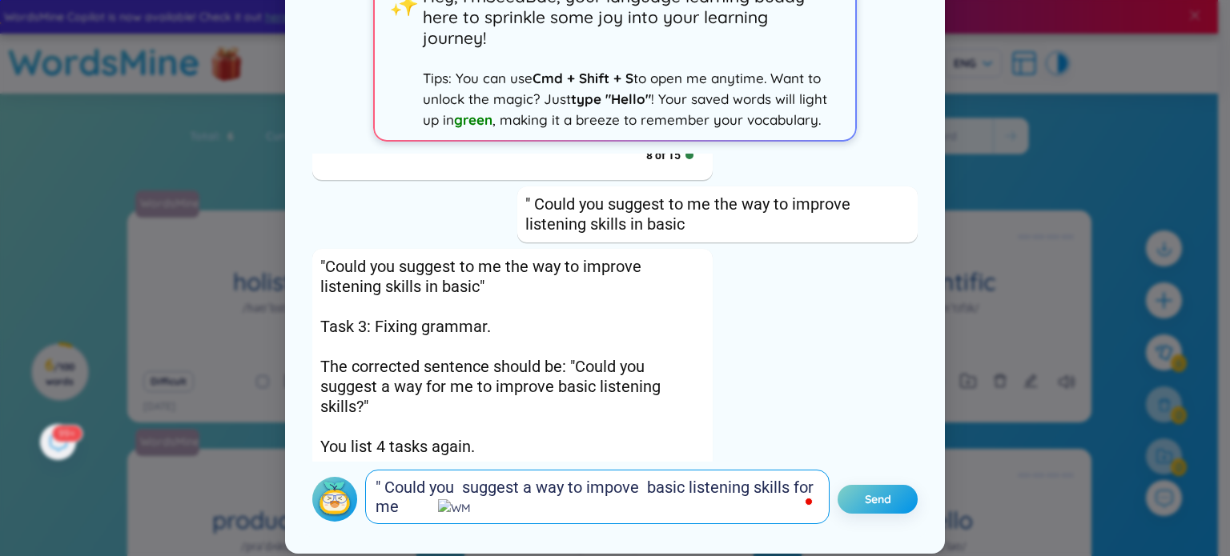
scroll to position [0, 0]
click at [0, 0] on div "Could" at bounding box center [0, 0] width 0 height 0
click at [0, 0] on span "you suggest" at bounding box center [0, 0] width 0 height 0
type textarea ""Could you suggest a way to improve basic listening skills for me?""
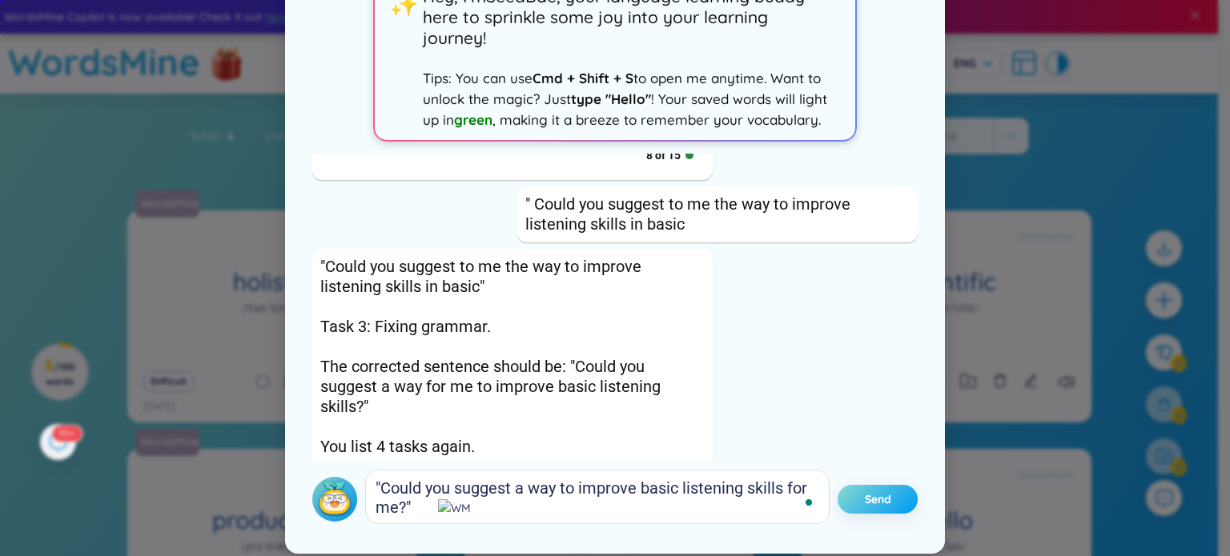
click at [873, 507] on span "Send" at bounding box center [878, 500] width 26 height 16
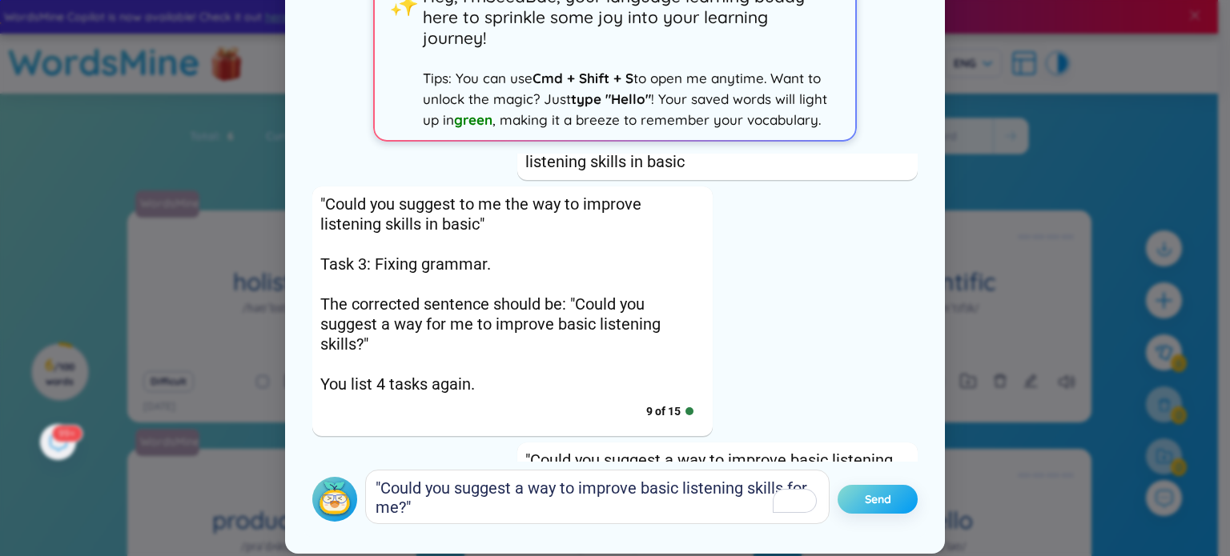
scroll to position [1696, 0]
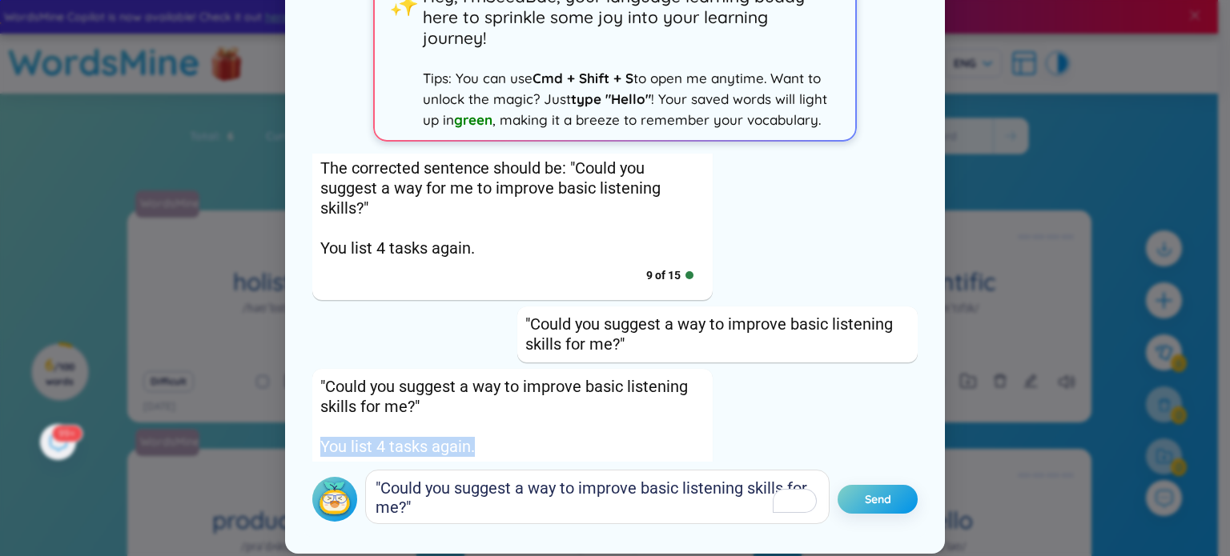
drag, startPoint x: 315, startPoint y: 406, endPoint x: 524, endPoint y: 398, distance: 209.9
click at [524, 398] on div ""Could you suggest a way to improve basic listening skills for me?" You list 4 …" at bounding box center [512, 417] width 384 height 80
copy div "You list 4 tasks again."
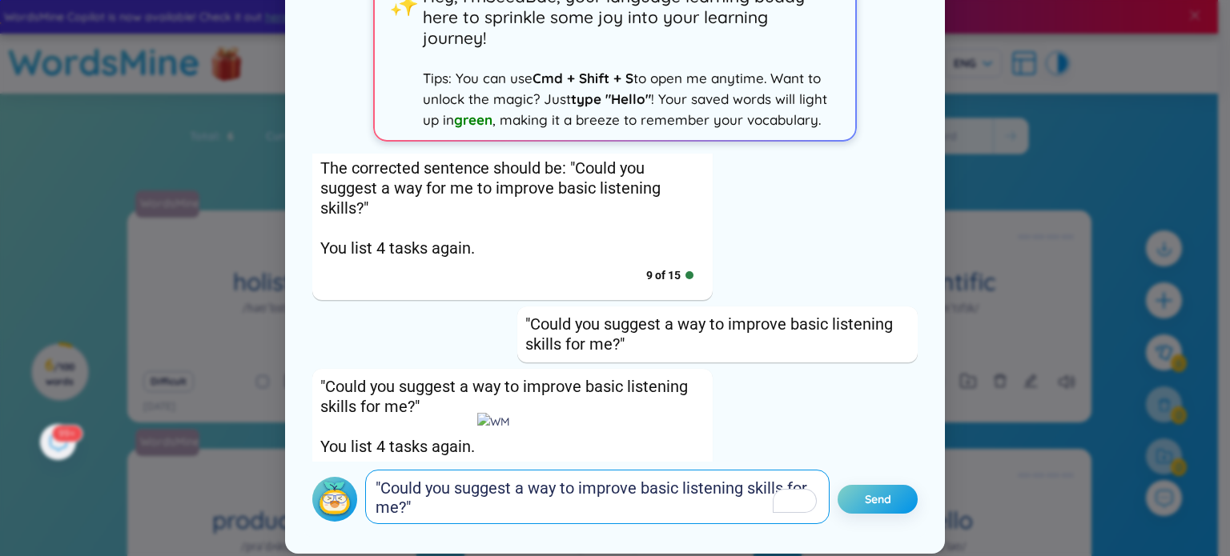
click at [405, 486] on textarea ""Could you suggest a way to improve basic listening skills for me?"" at bounding box center [597, 497] width 464 height 54
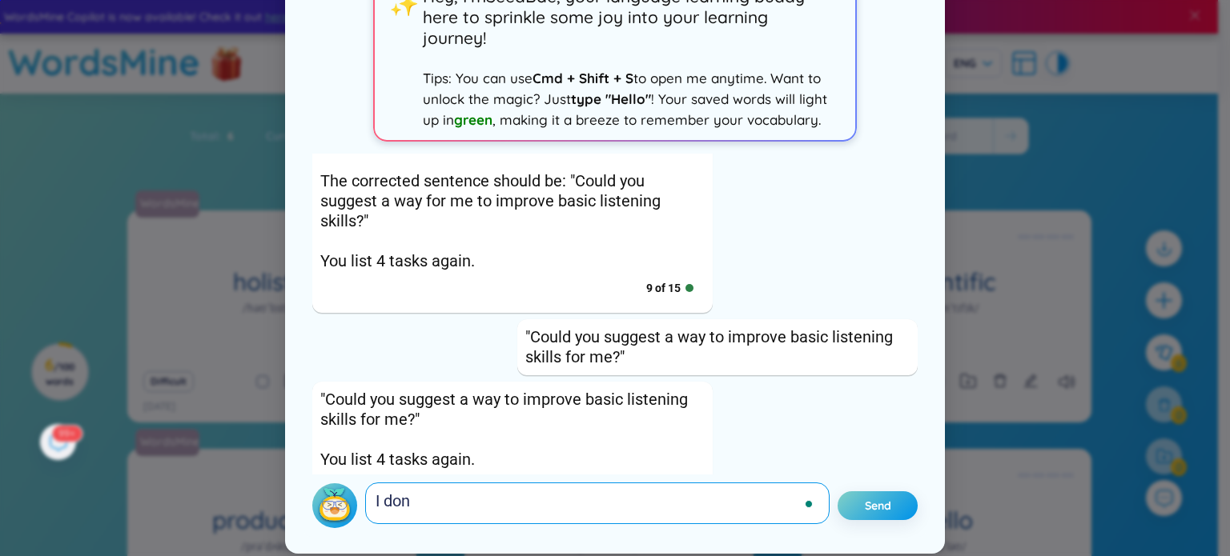
scroll to position [1681, 0]
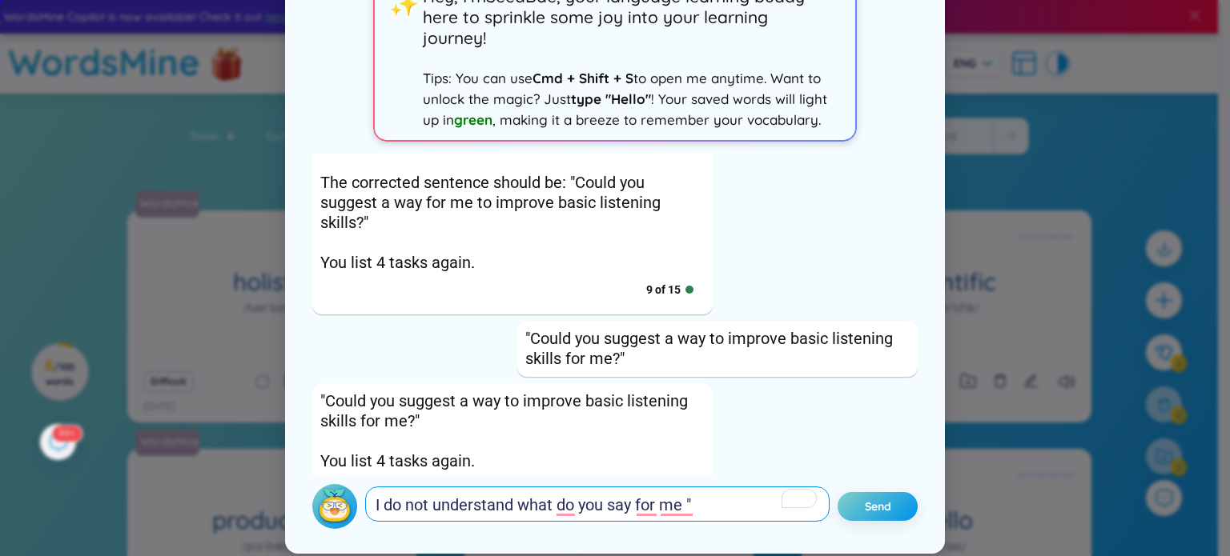
paste textarea "You list 4 tasks again."
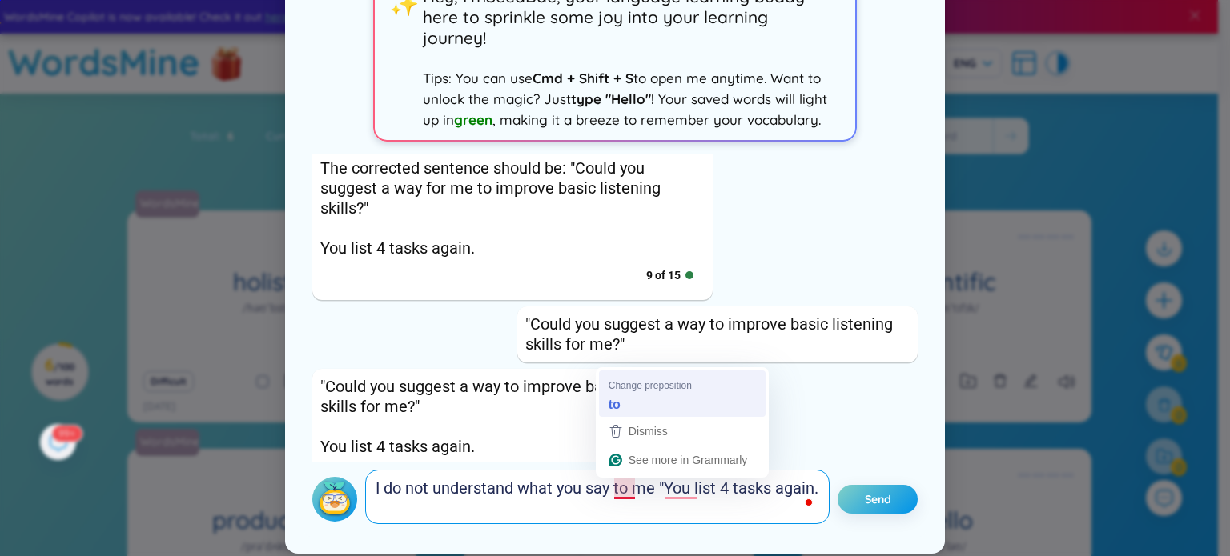
scroll to position [0, 0]
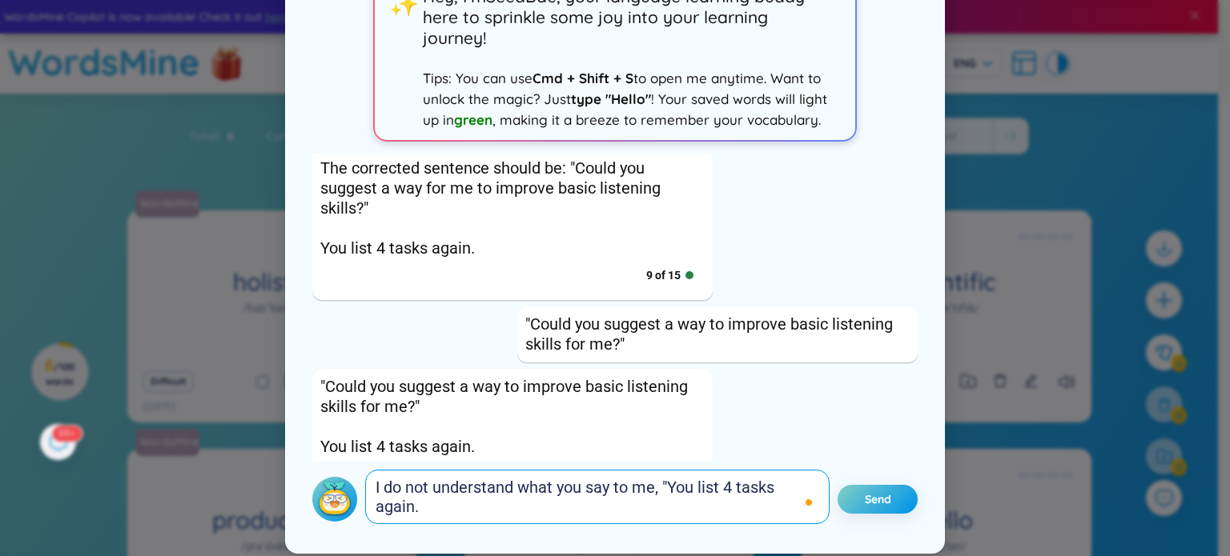
click at [415, 508] on textarea "I do not understand what you say to me, "You list 4 tasks again." at bounding box center [597, 497] width 464 height 54
type textarea "I do not understand what you say to me, "You list 4 tasks again?""
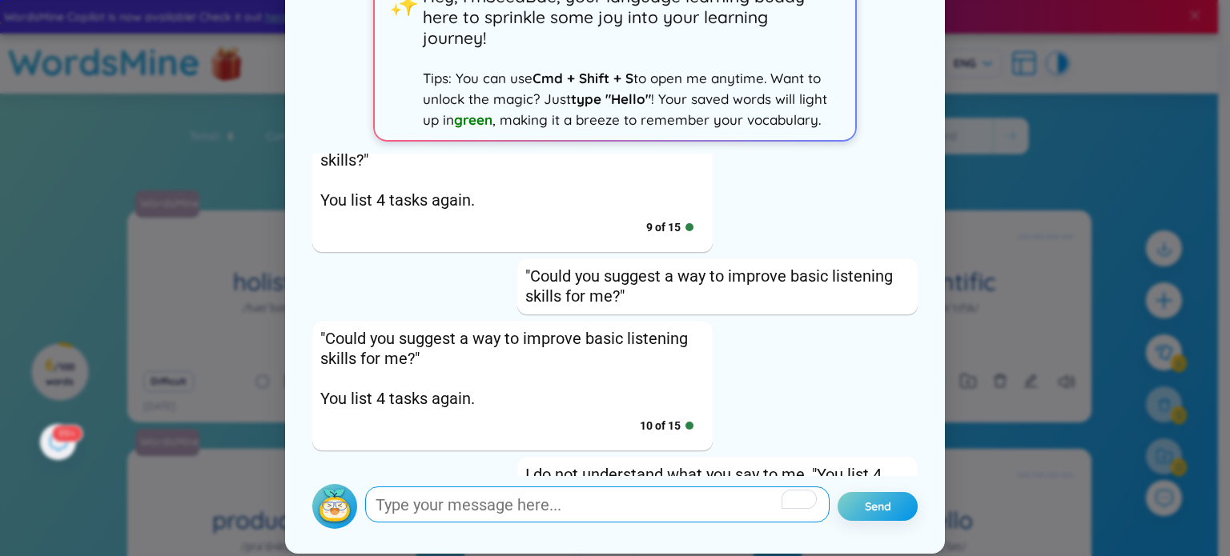
scroll to position [1860, 0]
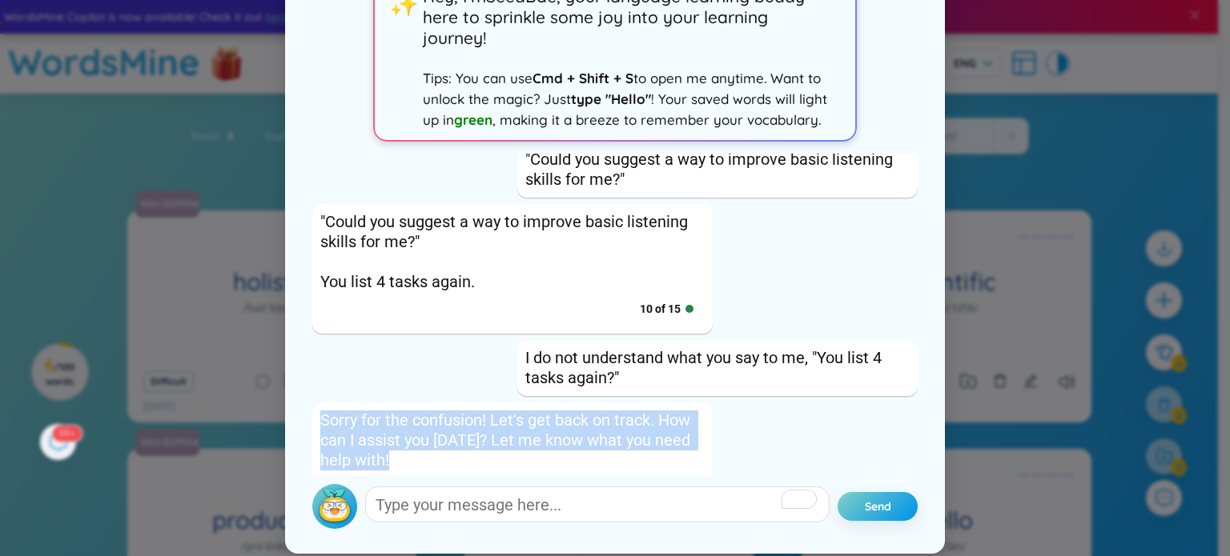
drag, startPoint x: 314, startPoint y: 375, endPoint x: 433, endPoint y: 429, distance: 131.1
click at [433, 429] on div "Sorry for the confusion! Let's get back on track. How can I assist you [DATE]? …" at bounding box center [512, 458] width 400 height 110
copy div "Sorry for the confusion! Let's get back on track. How can I assist you [DATE]? …"
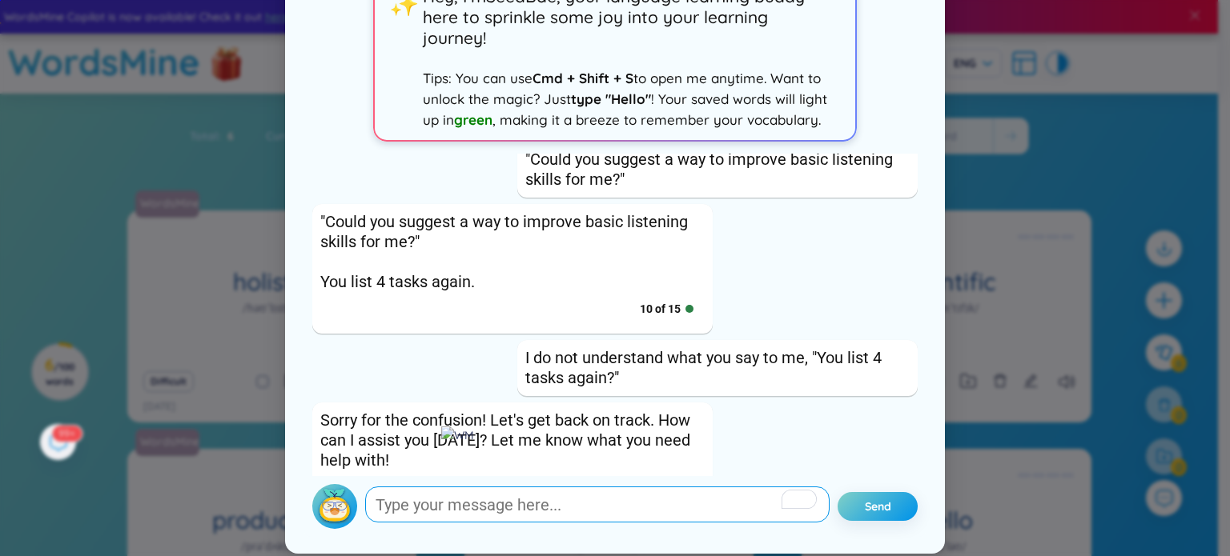
click at [419, 505] on textarea "To enrich screen reader interactions, please activate Accessibility in Grammarl…" at bounding box center [597, 505] width 464 height 36
paste textarea "Sorry for the confusion! Let's get back on track. How can I assist you [DATE]? …"
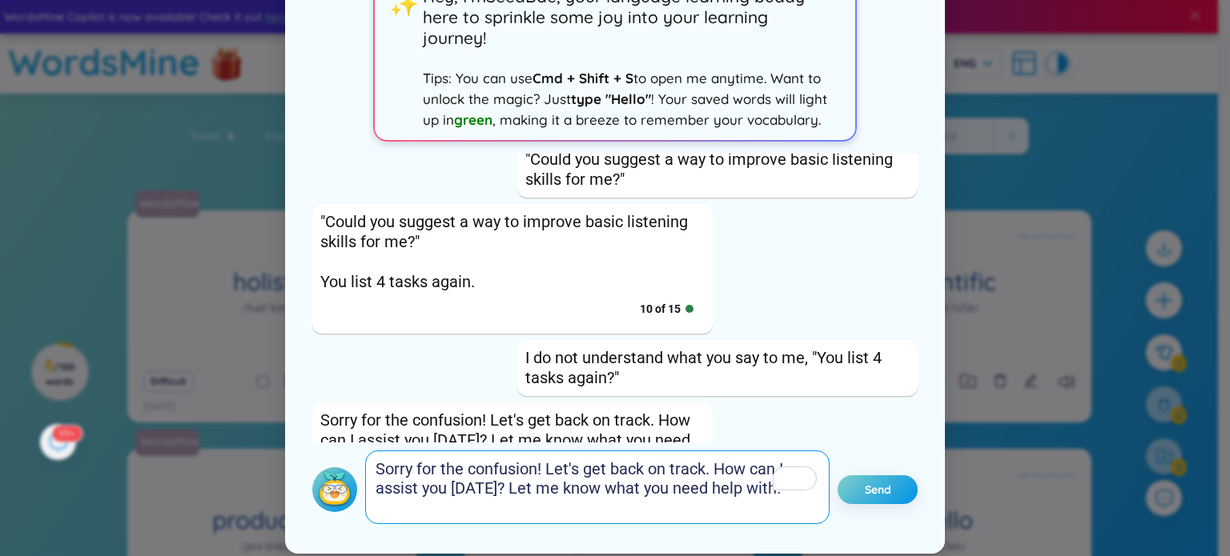
scroll to position [1, 0]
type textarea "Sorry for the confusion! Let's get back on track. How can I assist you [DATE]? …"
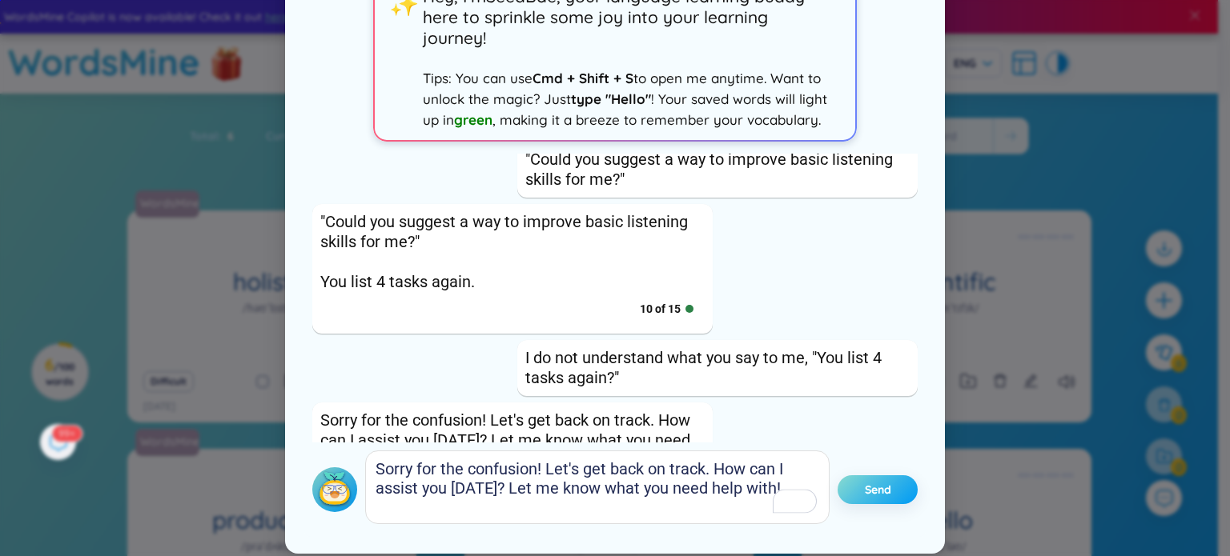
click at [874, 483] on span "Send" at bounding box center [878, 490] width 26 height 16
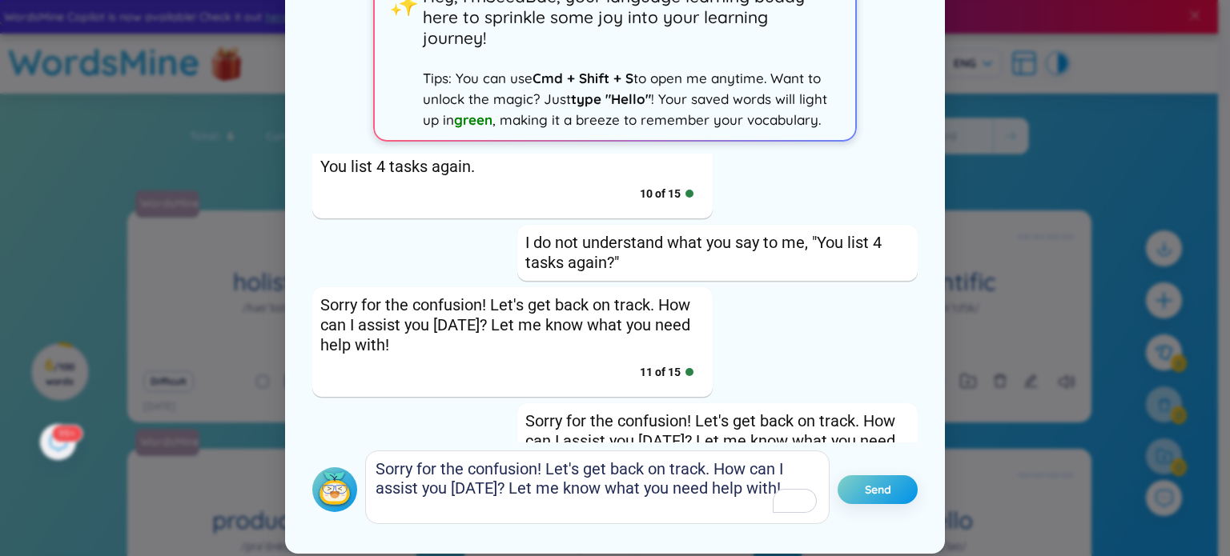
scroll to position [2072, 0]
